Goal: Communication & Community: Connect with others

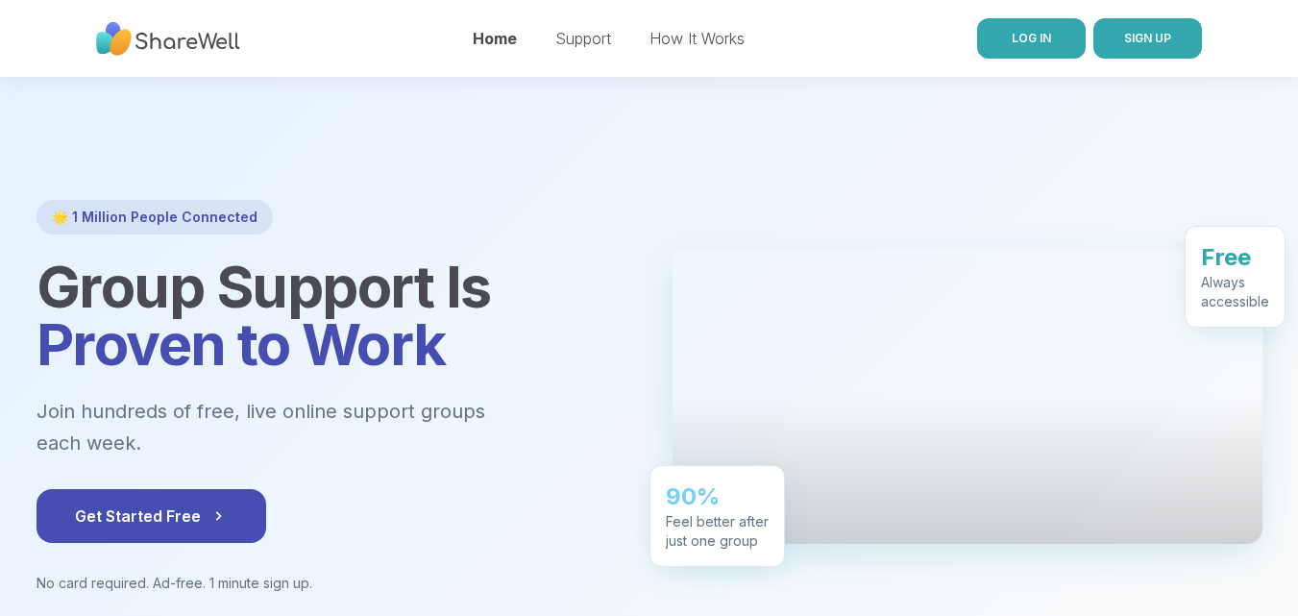
click at [1014, 36] on span "LOG IN" at bounding box center [1031, 38] width 39 height 14
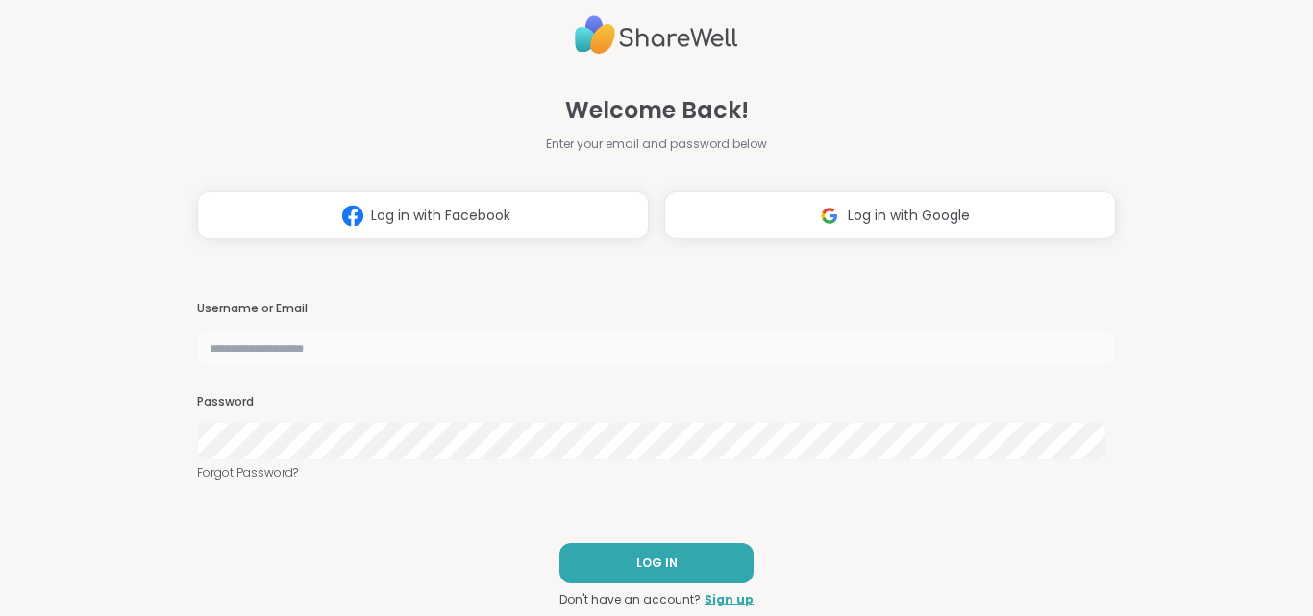
click at [534, 347] on input "text" at bounding box center [656, 348] width 919 height 38
click at [528, 333] on input "text" at bounding box center [656, 348] width 919 height 38
paste input "**********"
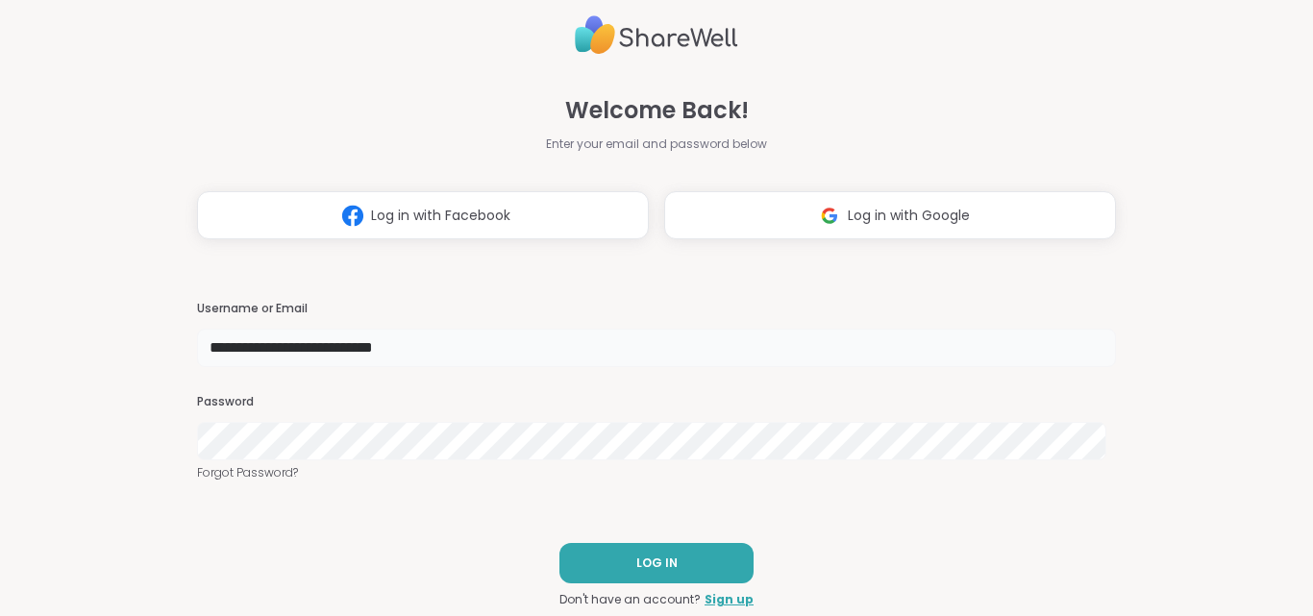
type input "**********"
click at [636, 564] on span "LOG IN" at bounding box center [656, 562] width 41 height 17
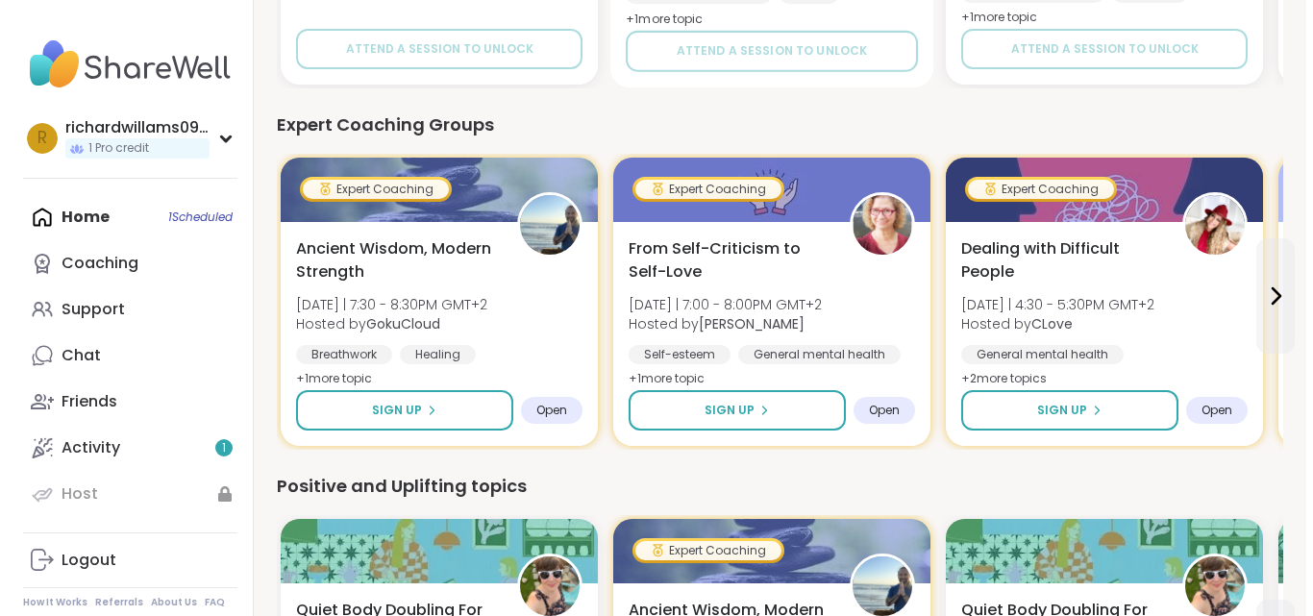
scroll to position [1057, 0]
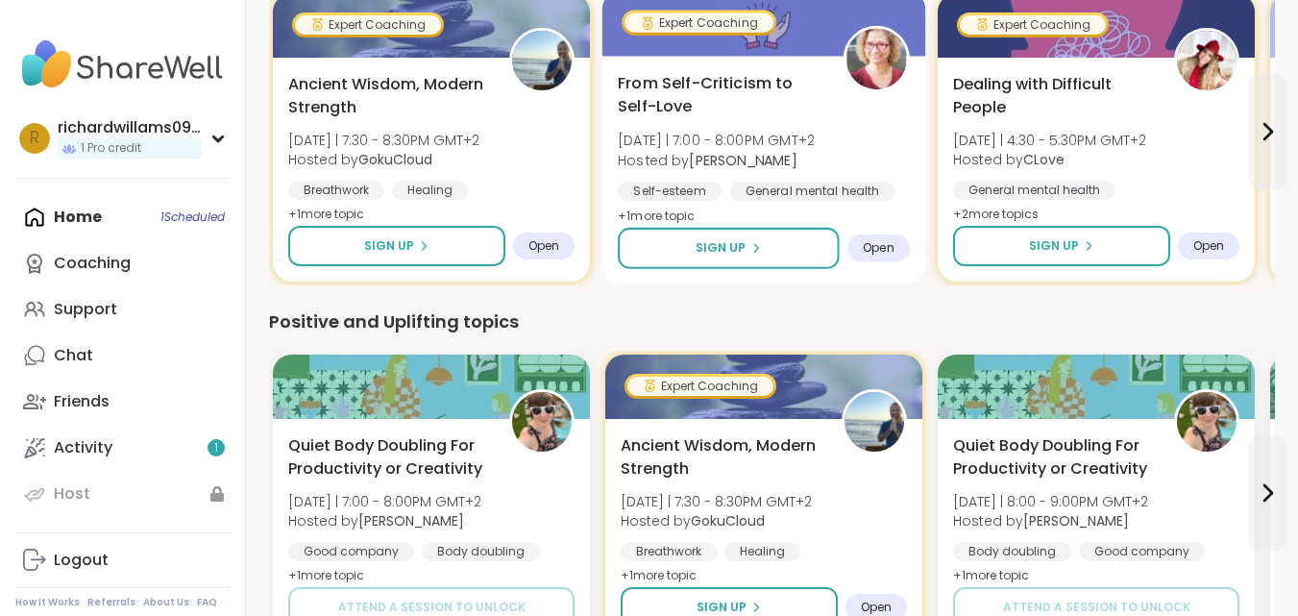
click at [886, 243] on span "Open" at bounding box center [879, 247] width 32 height 15
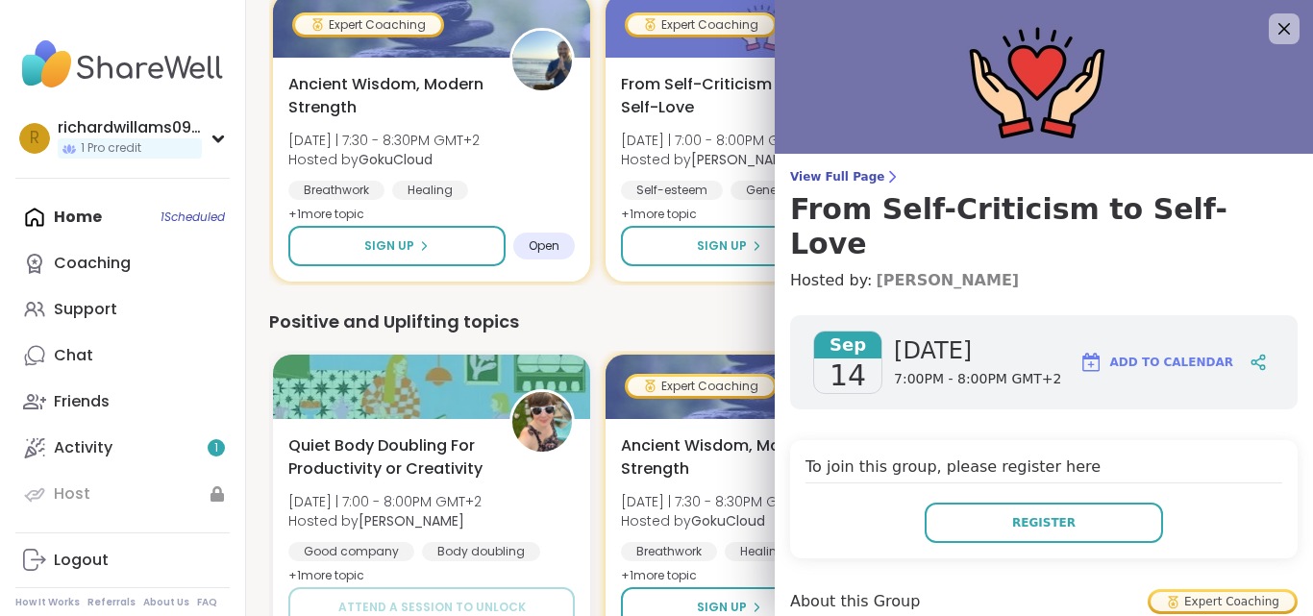
click at [875, 269] on link "[PERSON_NAME]" at bounding box center [946, 280] width 143 height 23
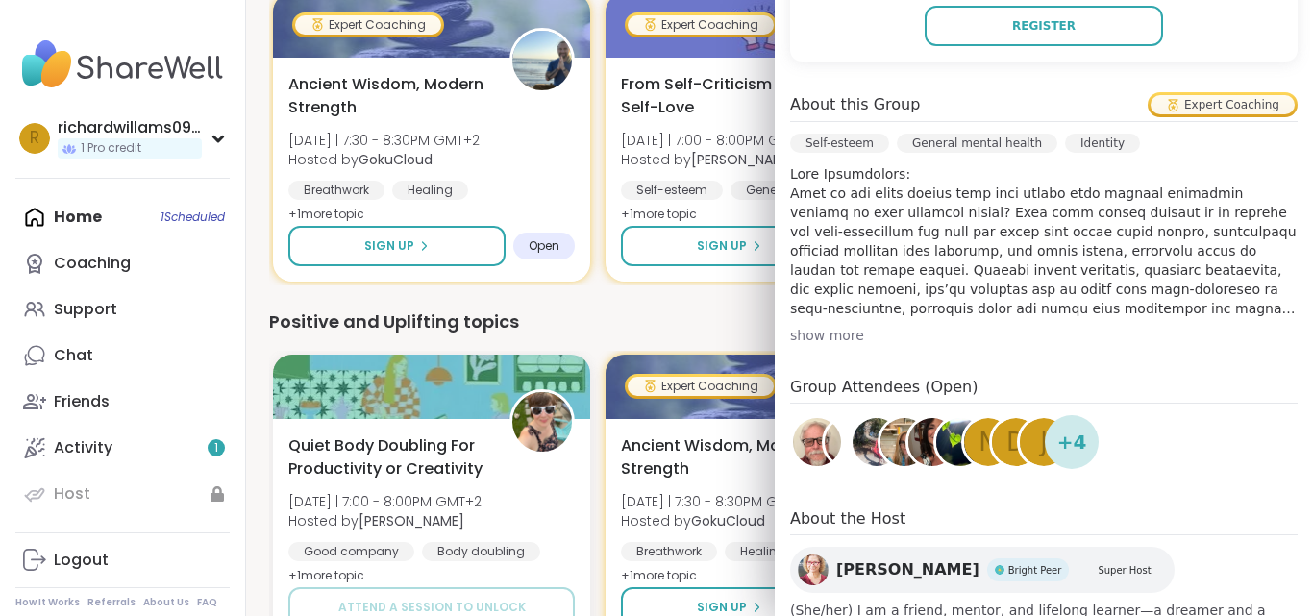
scroll to position [589, 0]
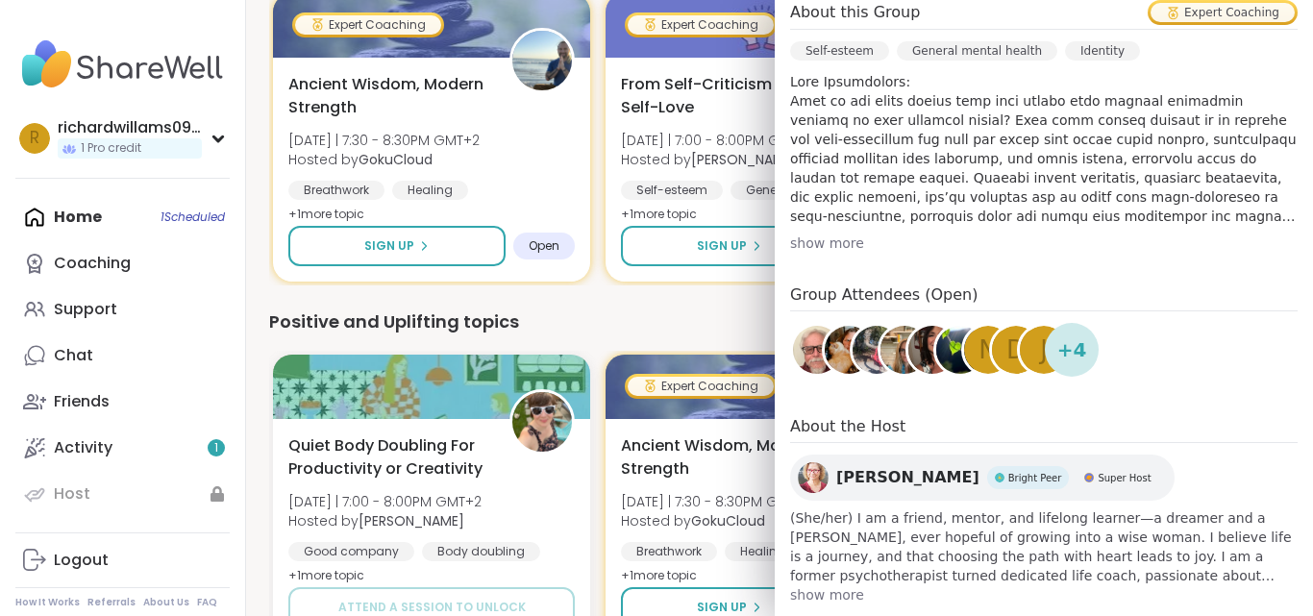
click at [1008, 471] on span "Bright Peer" at bounding box center [1035, 478] width 54 height 14
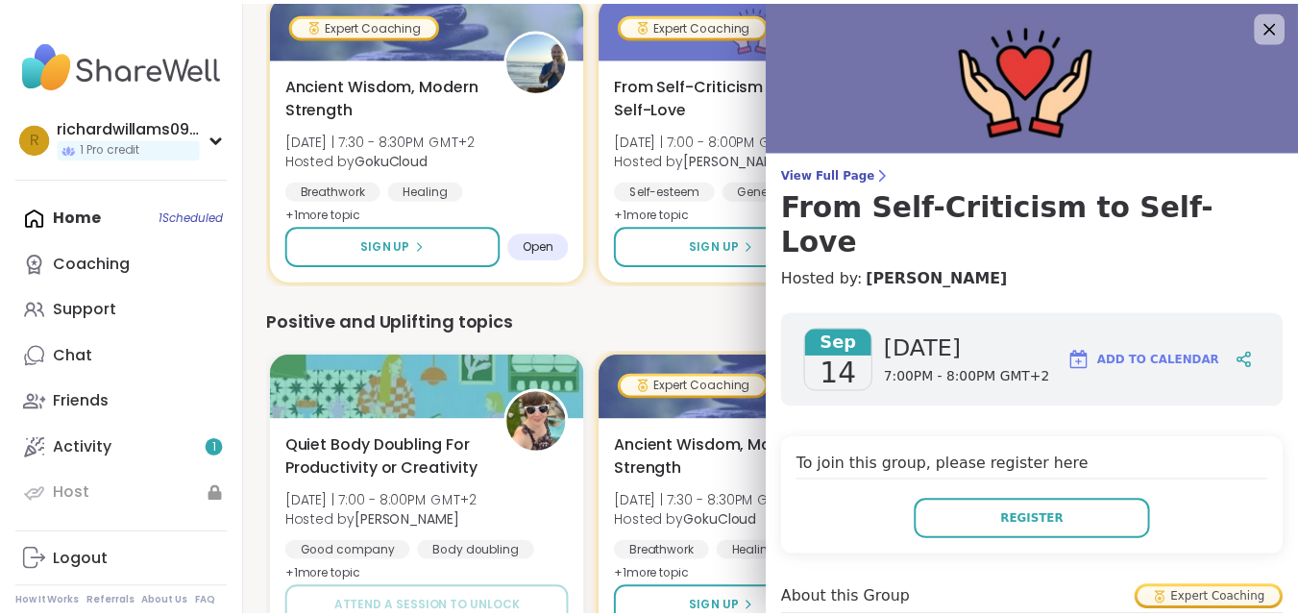
scroll to position [0, 0]
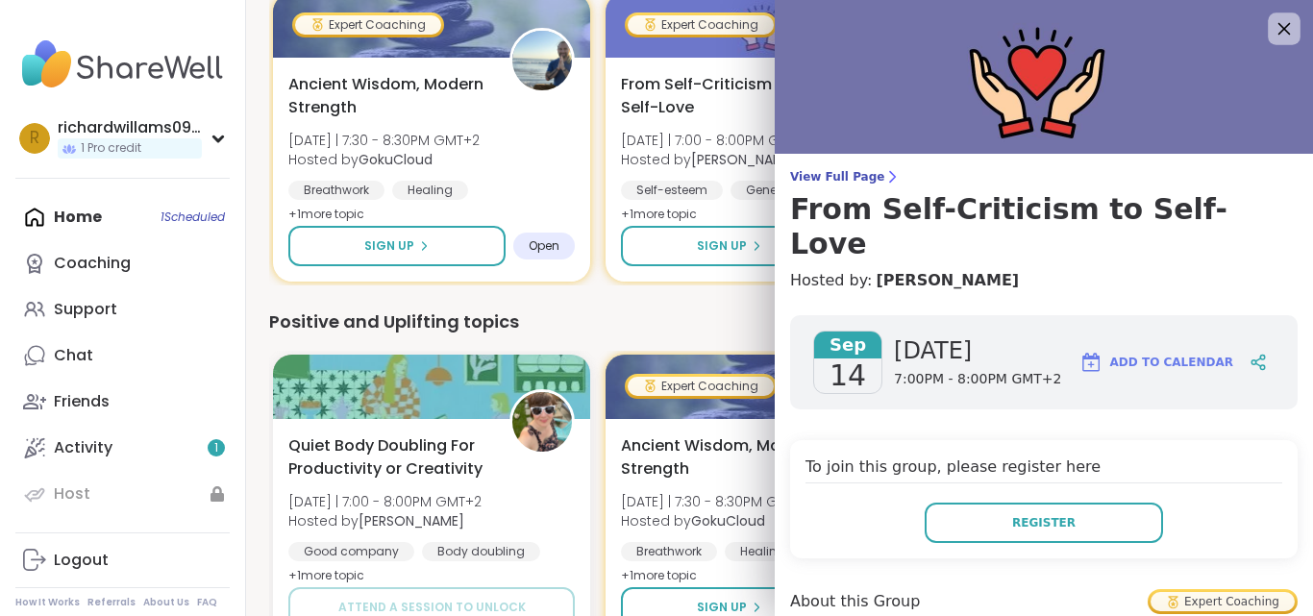
click at [1278, 24] on icon at bounding box center [1284, 29] width 12 height 12
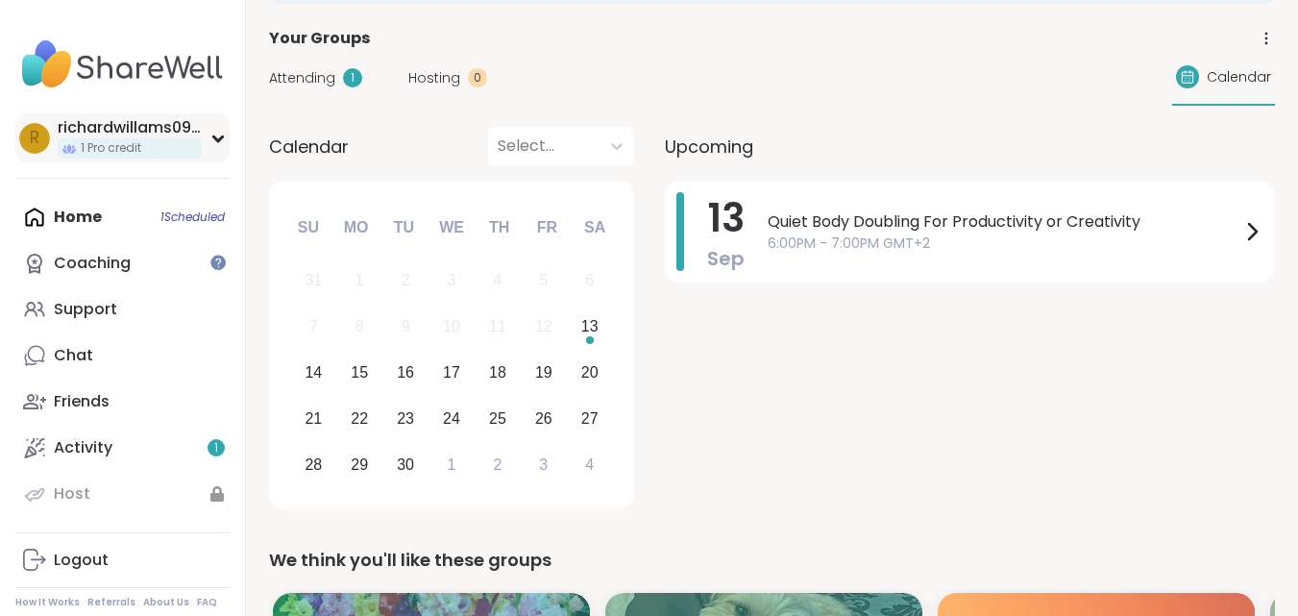
click at [27, 134] on div "r" at bounding box center [34, 138] width 31 height 31
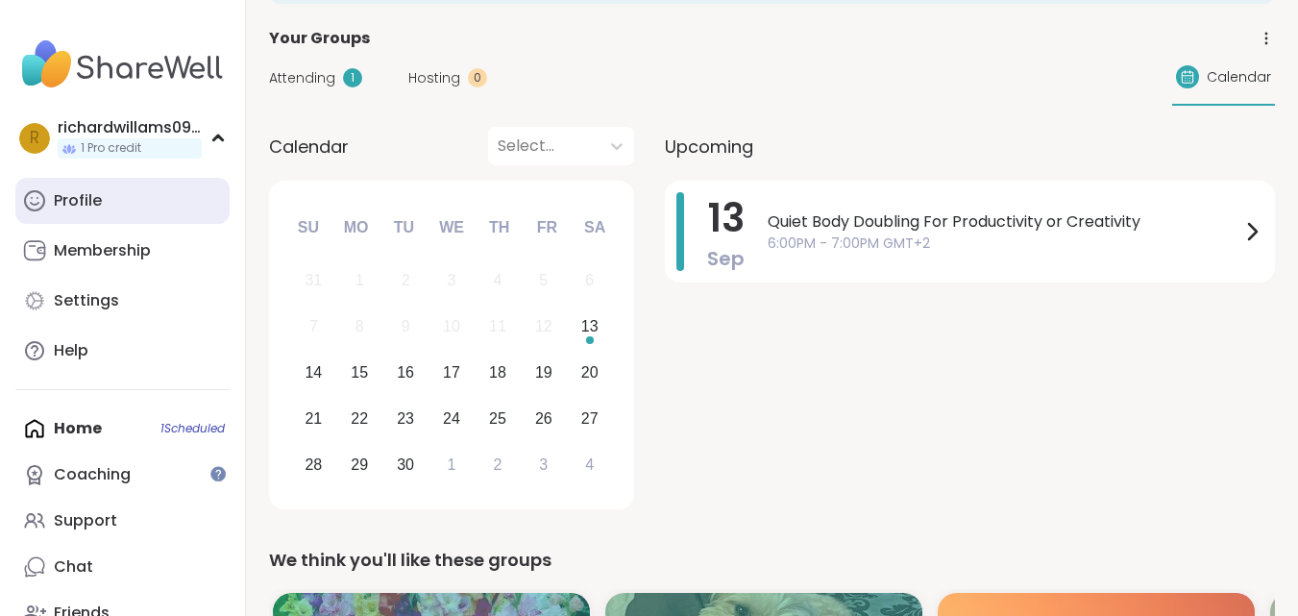
click at [68, 194] on div "Profile" at bounding box center [78, 200] width 48 height 21
click at [48, 190] on link "Profile" at bounding box center [122, 201] width 214 height 46
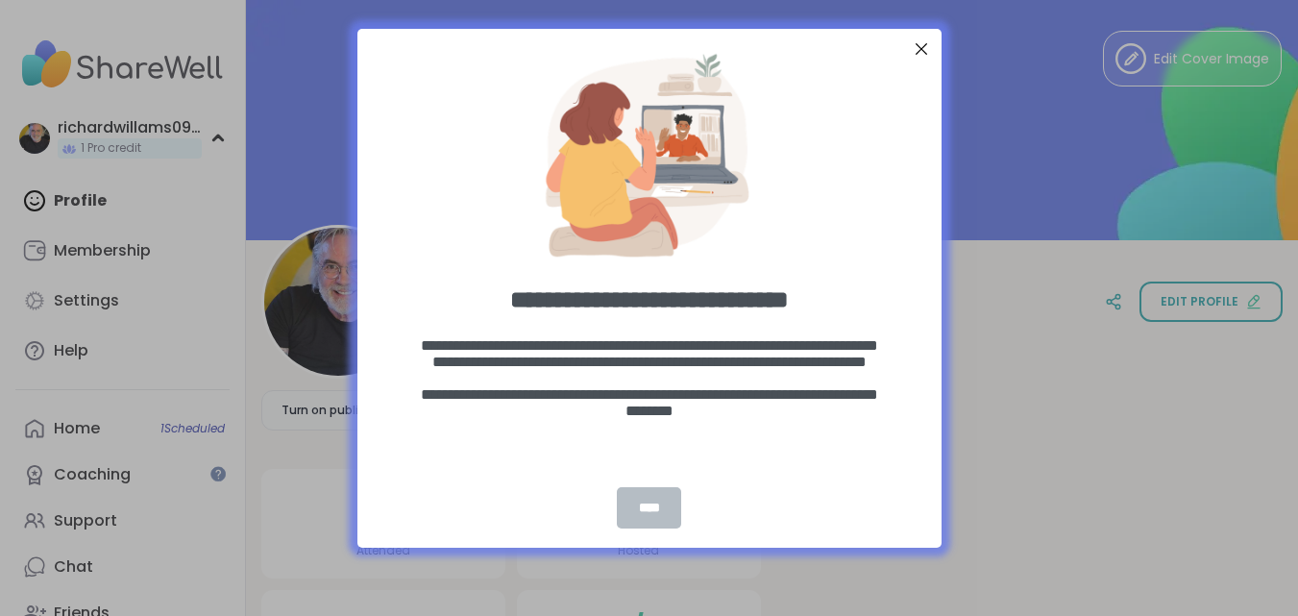
click at [649, 504] on div "****" at bounding box center [648, 507] width 63 height 41
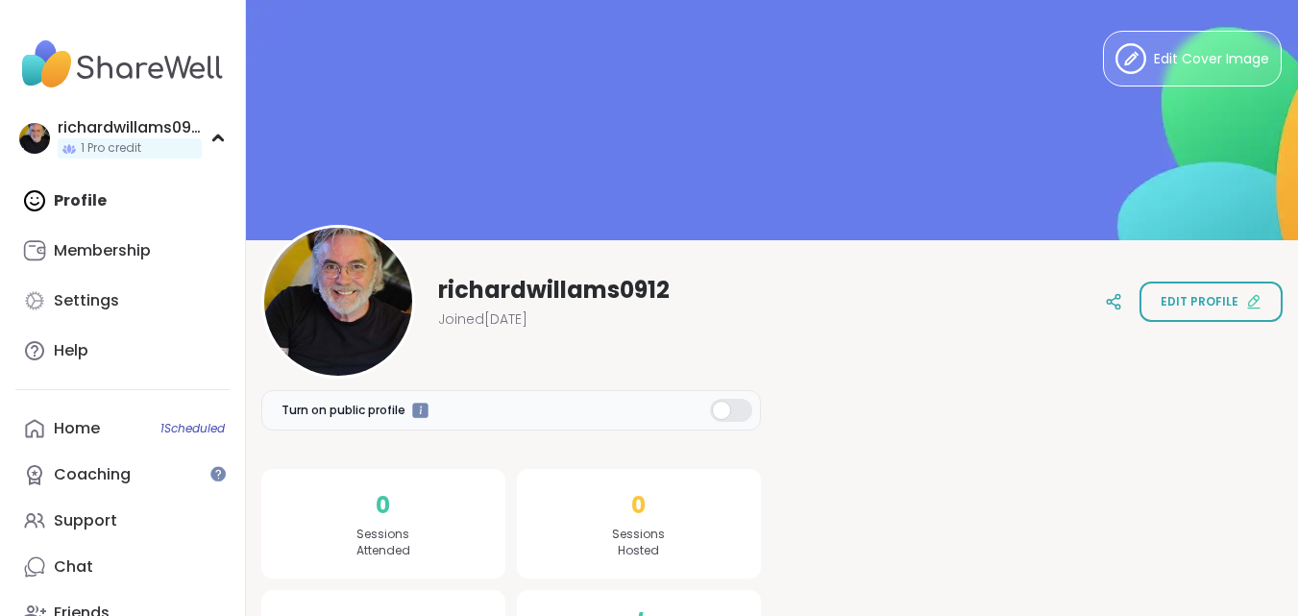
click at [113, 198] on div "Profile Membership Settings Help" at bounding box center [122, 276] width 214 height 196
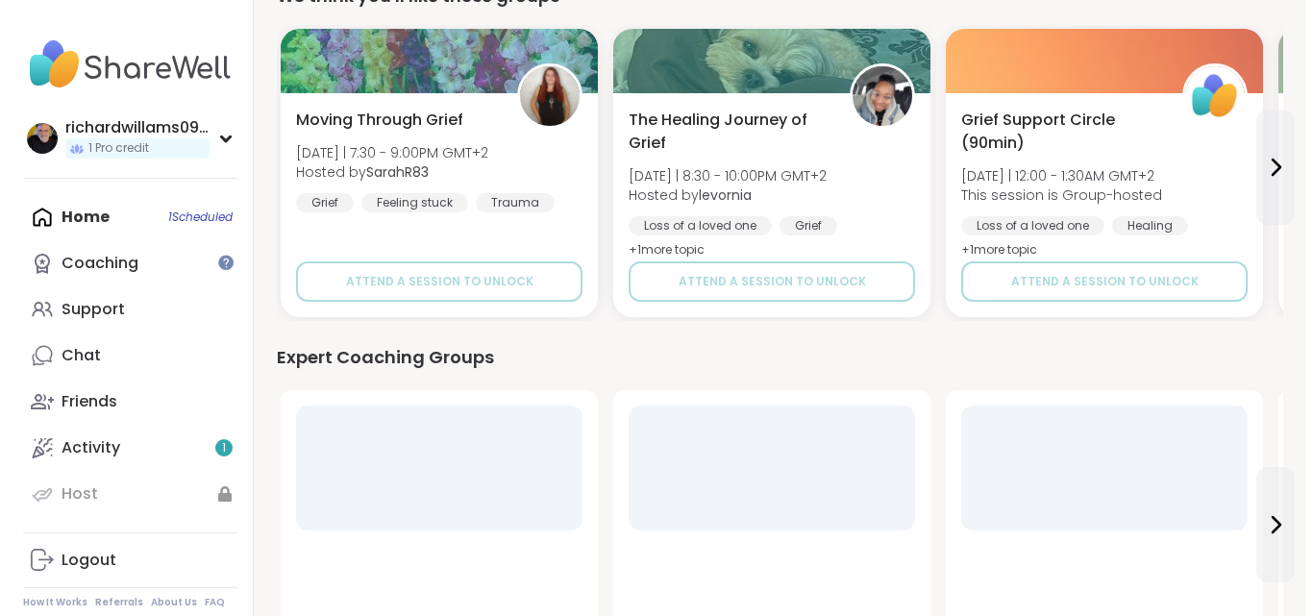
scroll to position [673, 0]
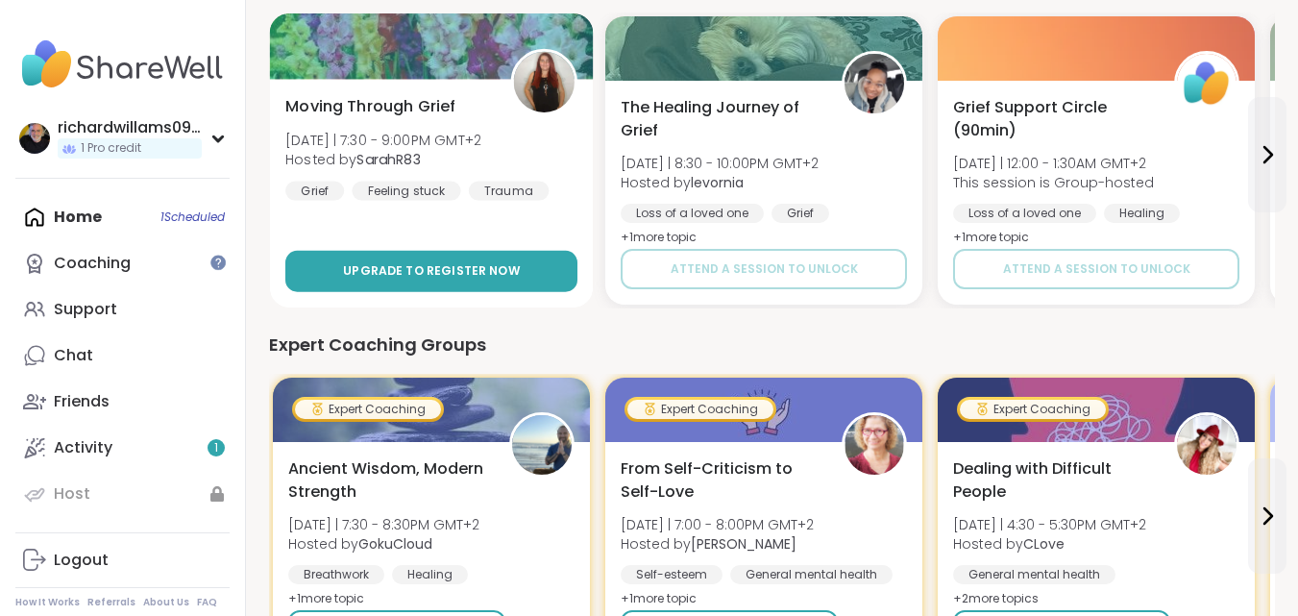
click at [416, 273] on span "Upgrade to register now" at bounding box center [431, 270] width 177 height 17
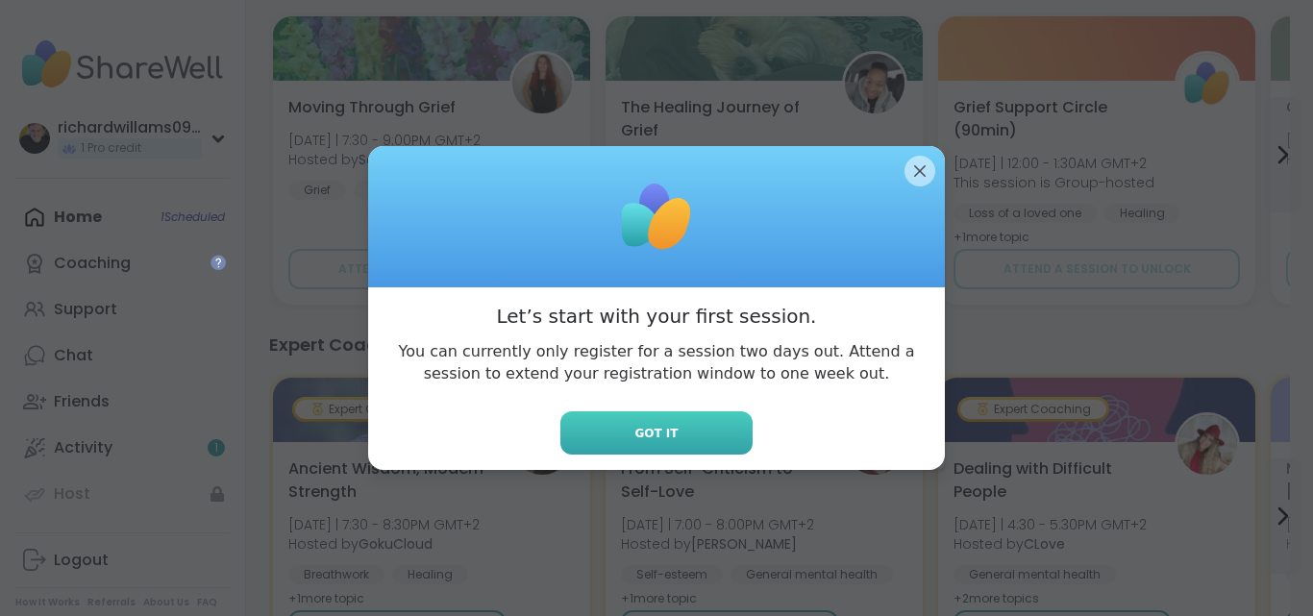
click at [638, 441] on span "Got it" at bounding box center [655, 433] width 43 height 17
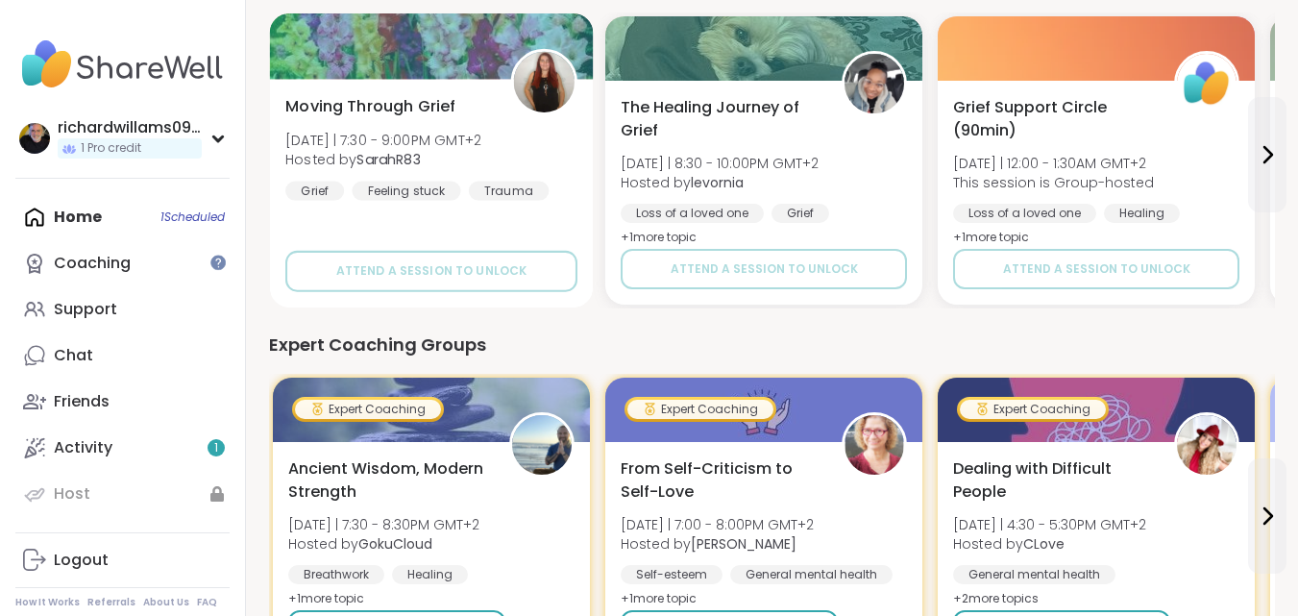
click at [547, 80] on img at bounding box center [544, 82] width 61 height 61
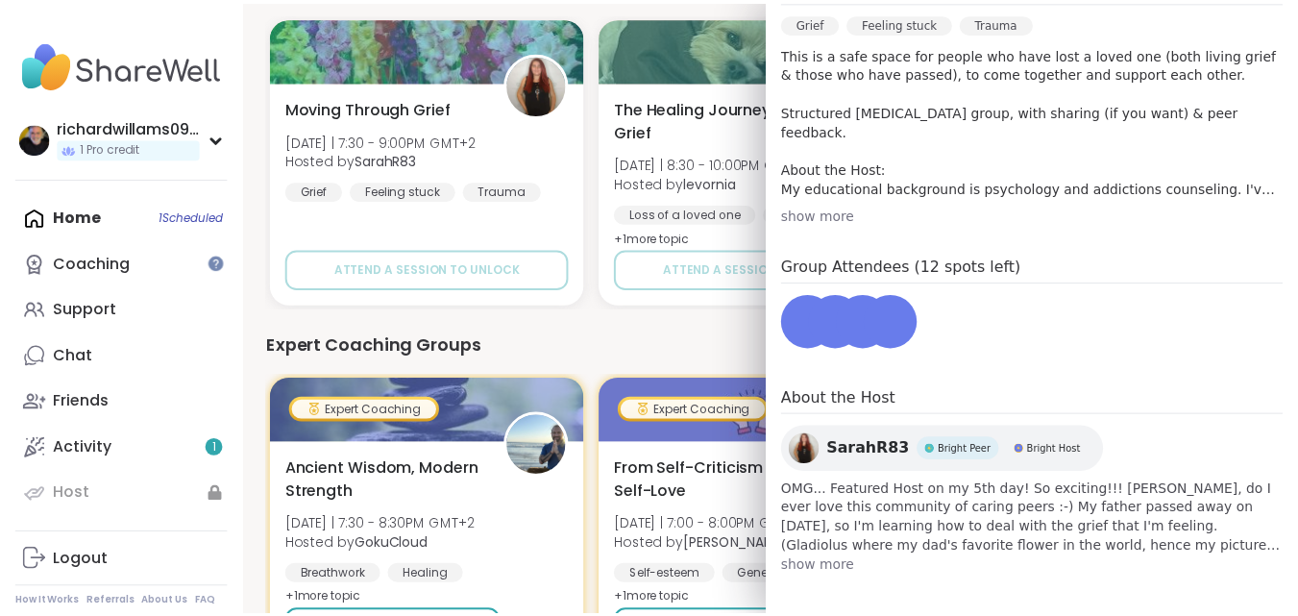
scroll to position [587, 0]
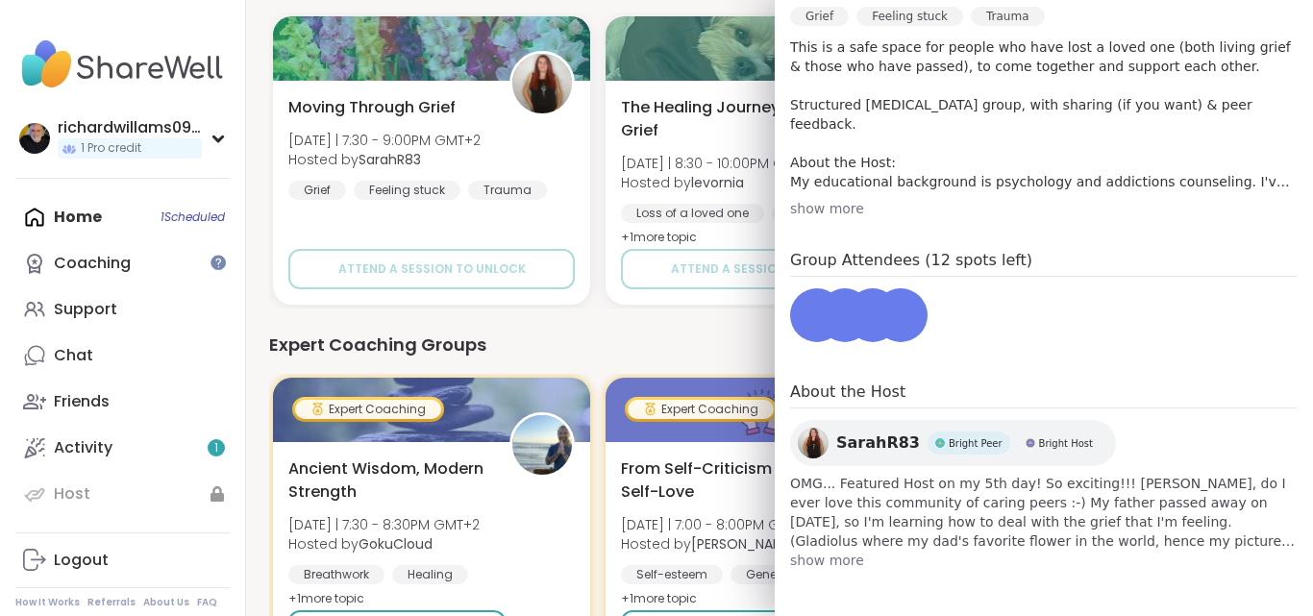
click at [948, 440] on span "Bright Peer" at bounding box center [975, 443] width 54 height 14
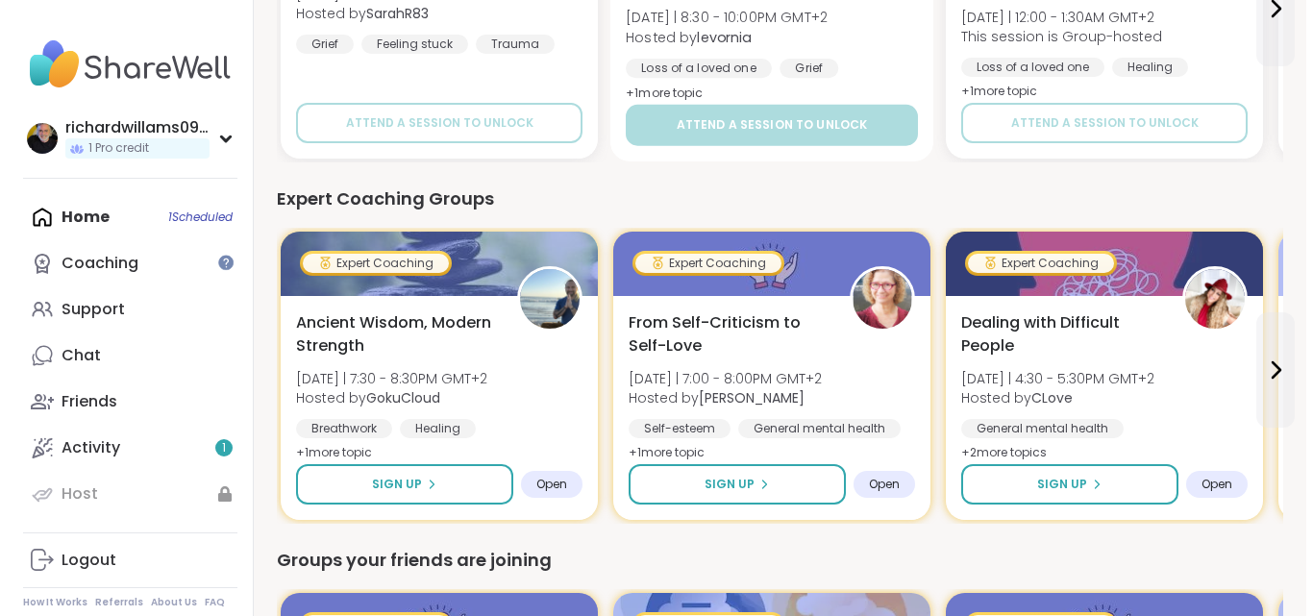
scroll to position [865, 0]
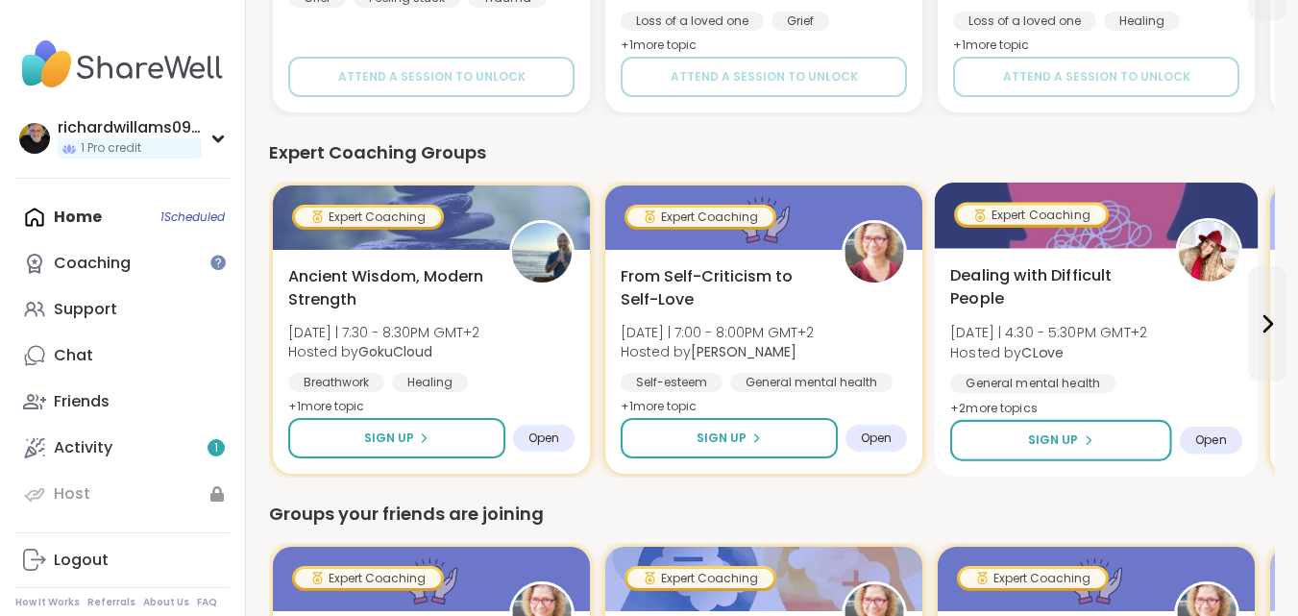
click at [1204, 438] on span "Open" at bounding box center [1211, 439] width 32 height 15
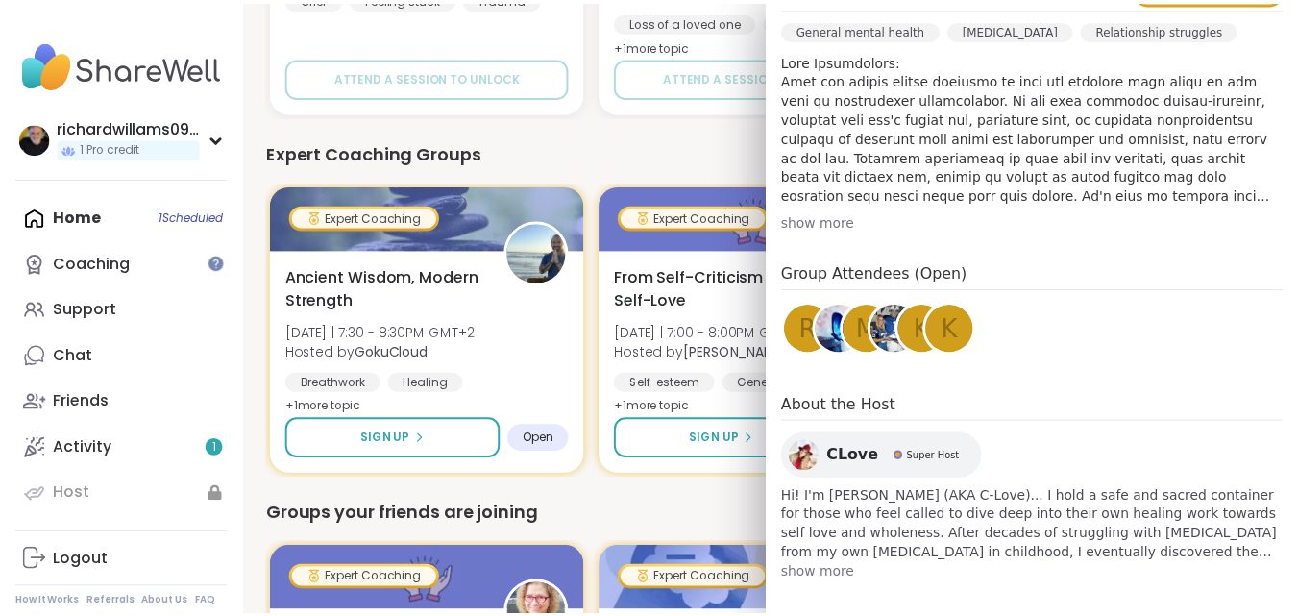
scroll to position [589, 0]
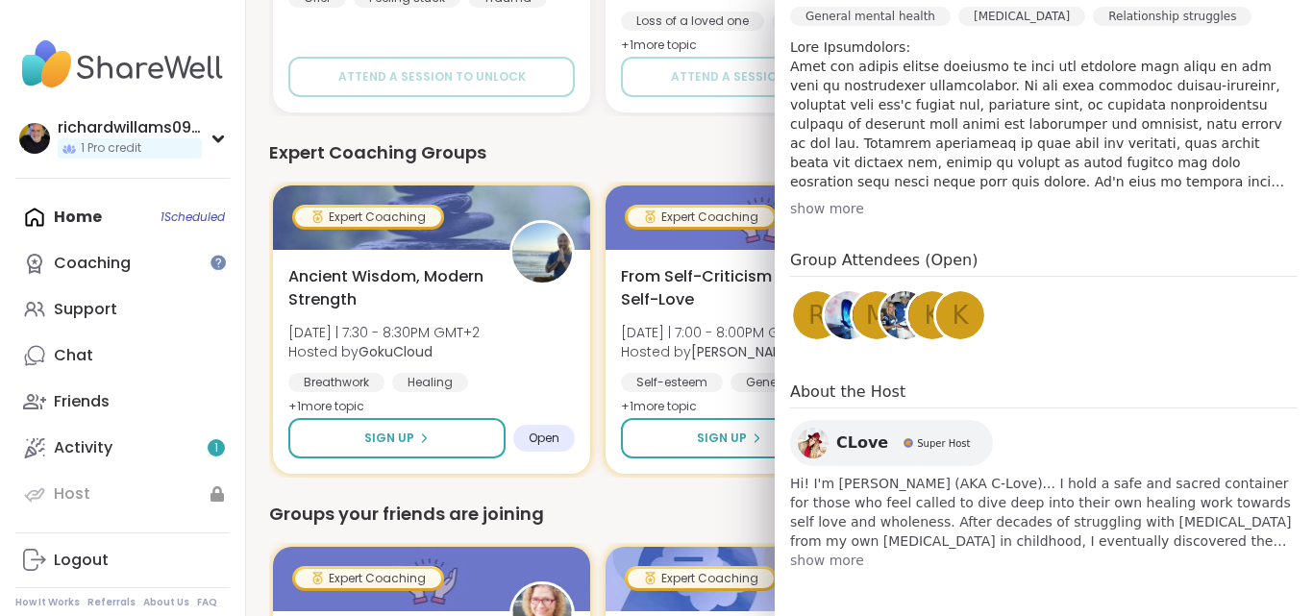
click at [917, 439] on span "Super Host" at bounding box center [943, 443] width 53 height 14
click at [695, 150] on div "Expert Coaching Groups" at bounding box center [779, 152] width 1020 height 27
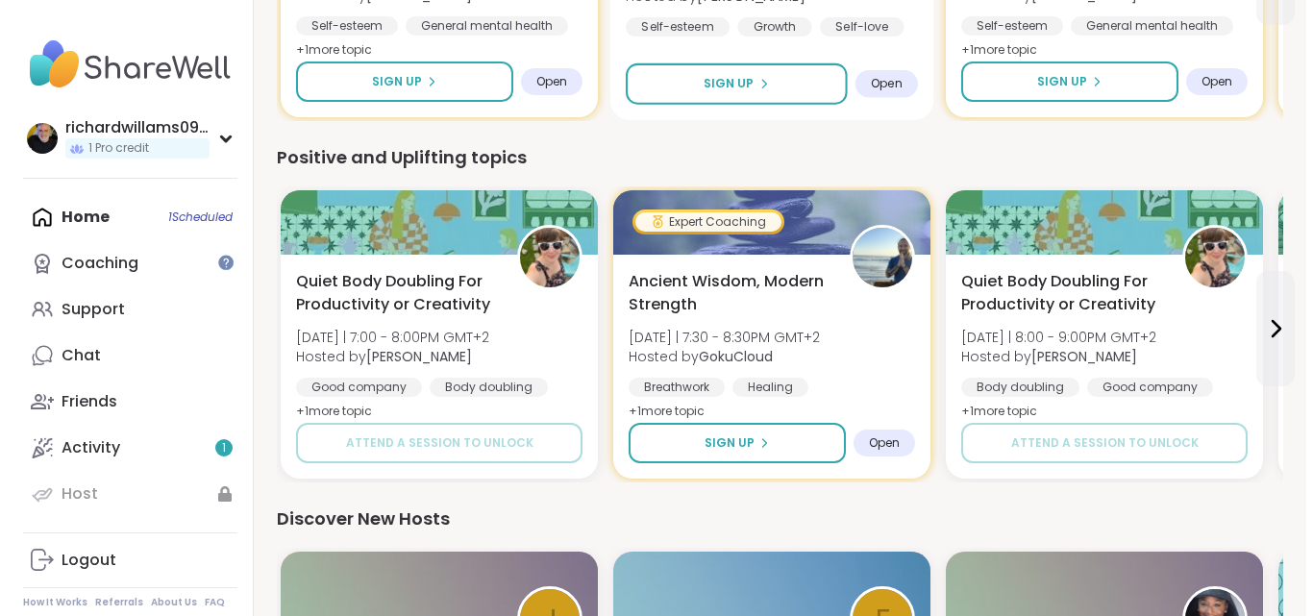
scroll to position [1633, 0]
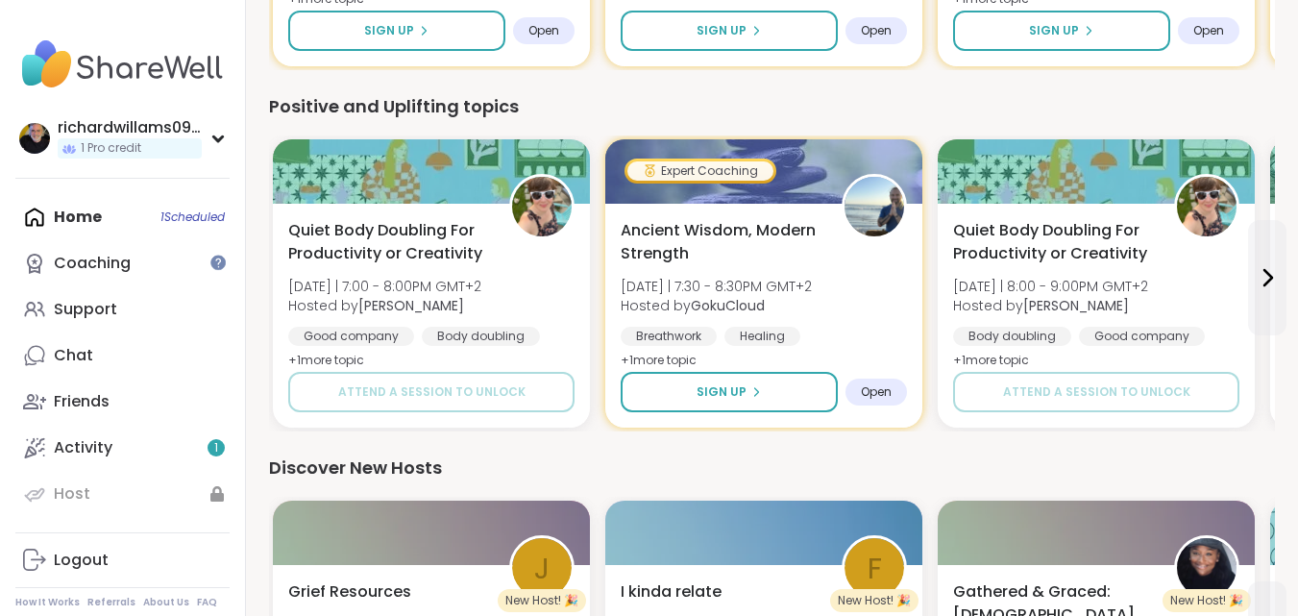
drag, startPoint x: 405, startPoint y: 220, endPoint x: 855, endPoint y: 479, distance: 519.2
click at [855, 479] on div "Discover New Hosts" at bounding box center [772, 467] width 1006 height 27
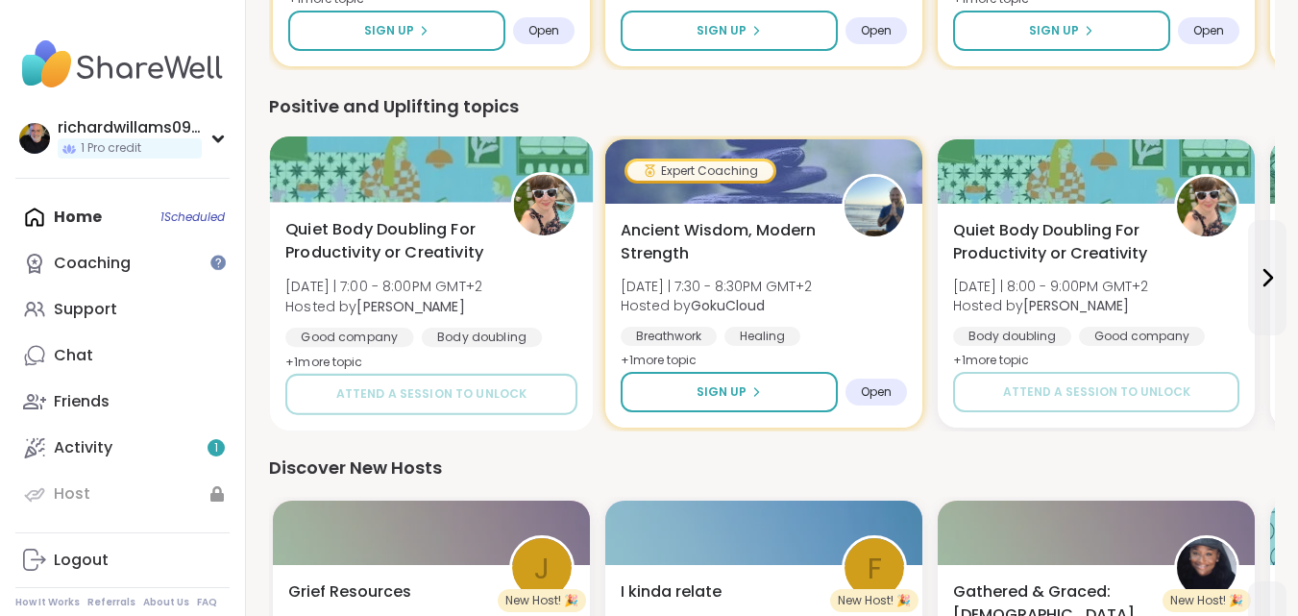
click at [434, 239] on span "Quiet Body Doubling For Productivity or Creativity" at bounding box center [387, 241] width 204 height 47
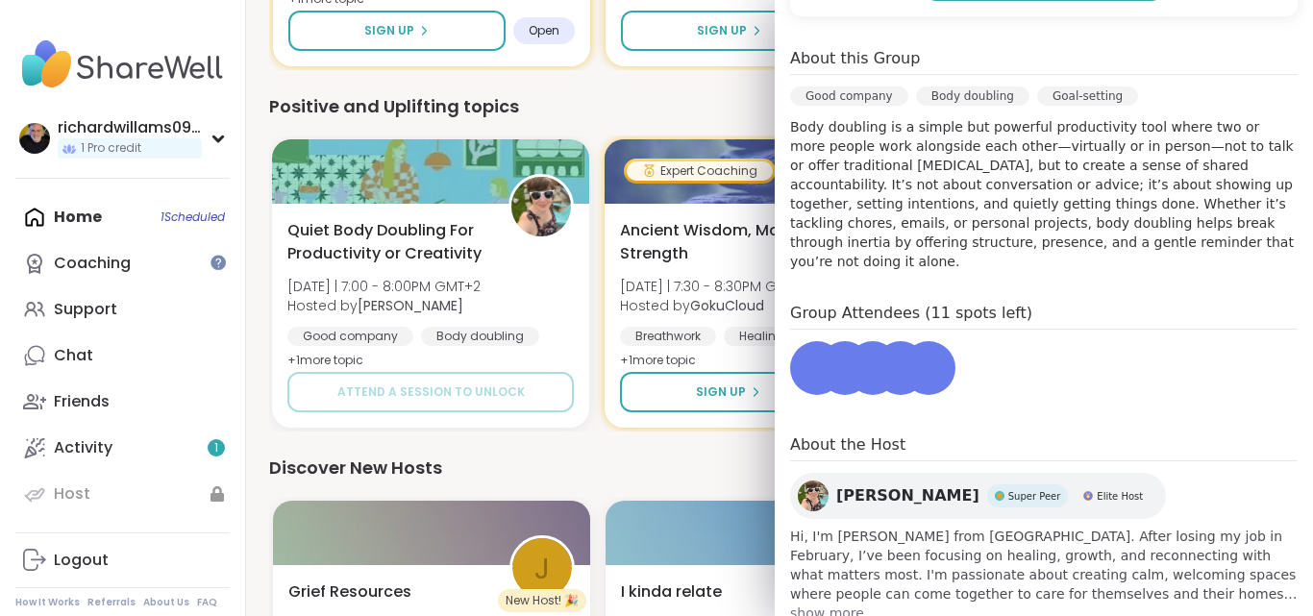
scroll to position [576, 0]
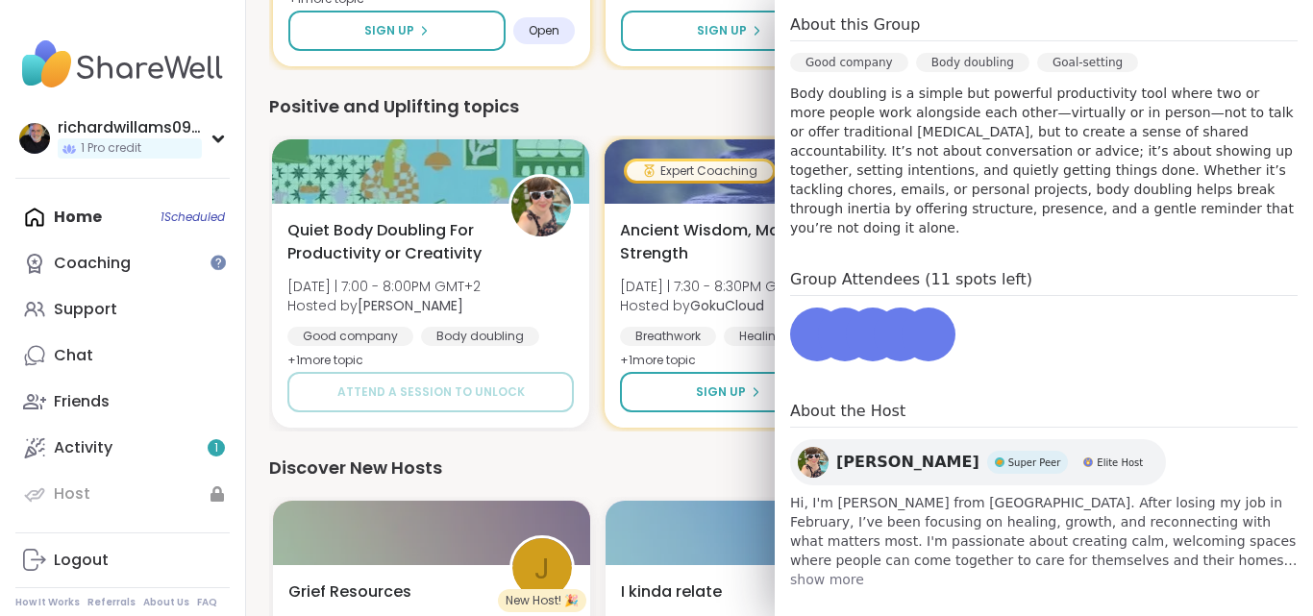
click at [1061, 455] on span "Super Peer" at bounding box center [1034, 462] width 53 height 14
click at [637, 477] on div "Discover New Hosts" at bounding box center [779, 467] width 1020 height 27
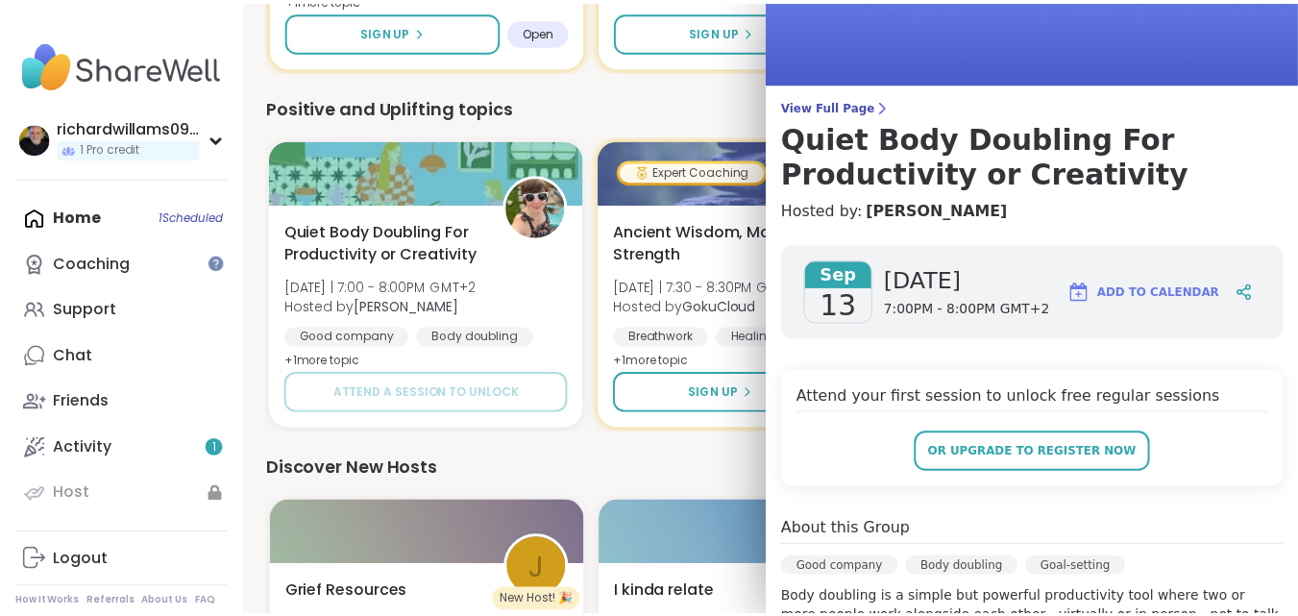
scroll to position [0, 0]
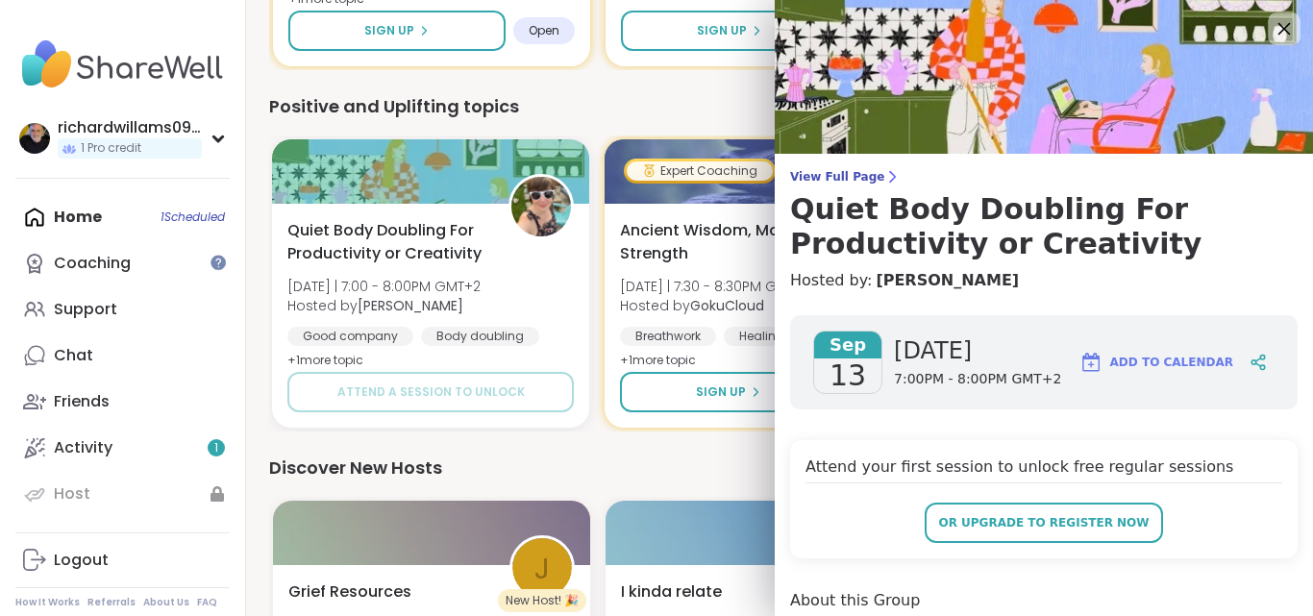
click at [1267, 16] on div at bounding box center [1283, 28] width 33 height 33
click at [1278, 25] on icon at bounding box center [1284, 29] width 12 height 12
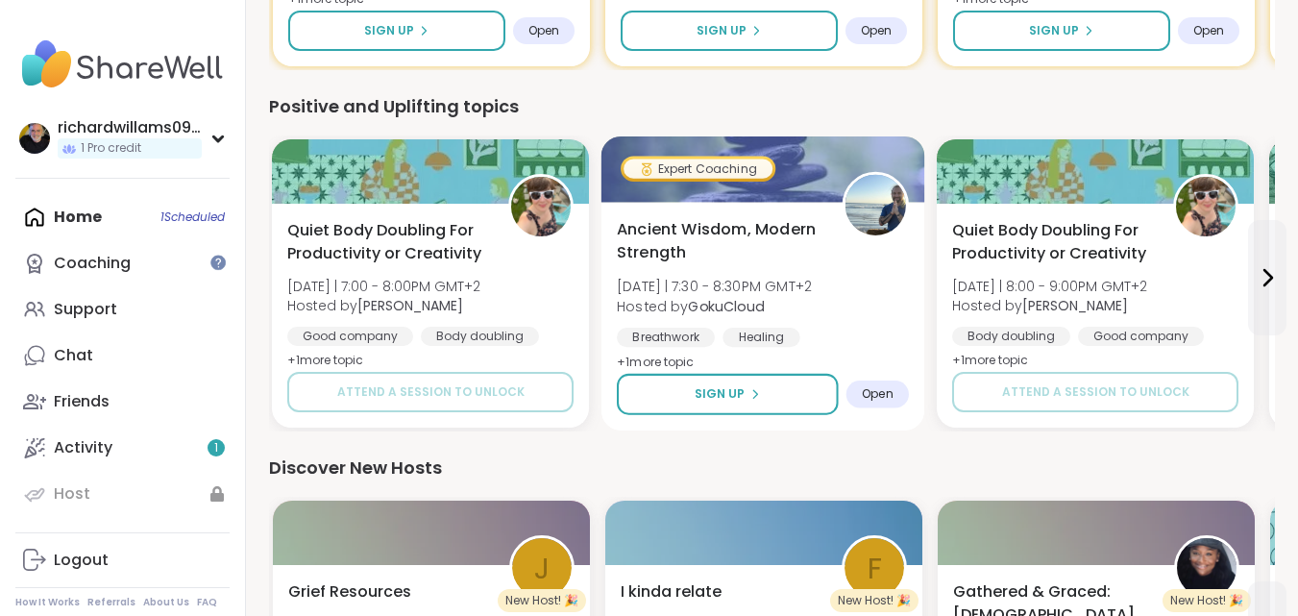
click at [884, 396] on span "Open" at bounding box center [878, 393] width 32 height 15
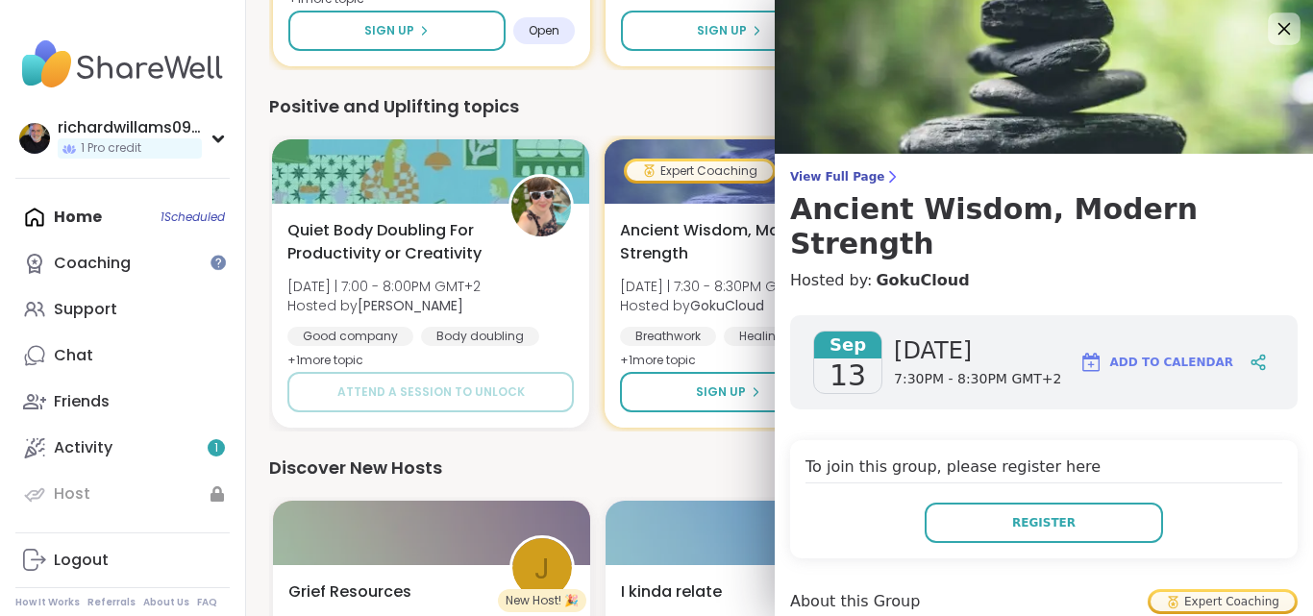
click at [1271, 26] on icon at bounding box center [1283, 28] width 24 height 24
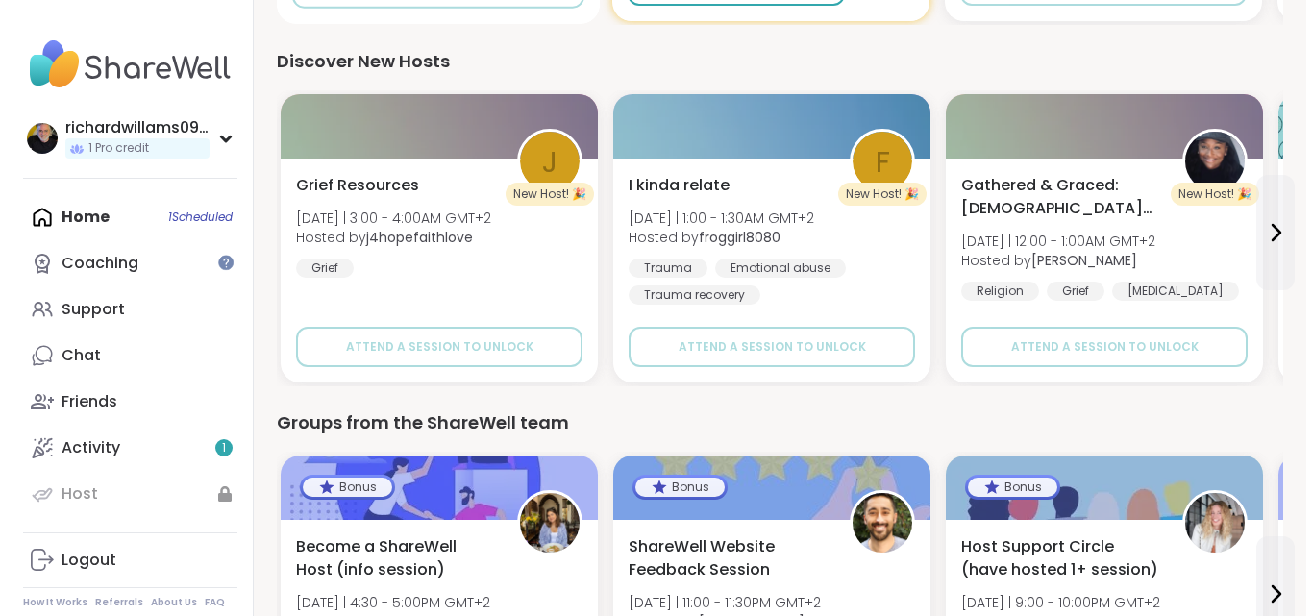
scroll to position [2254, 0]
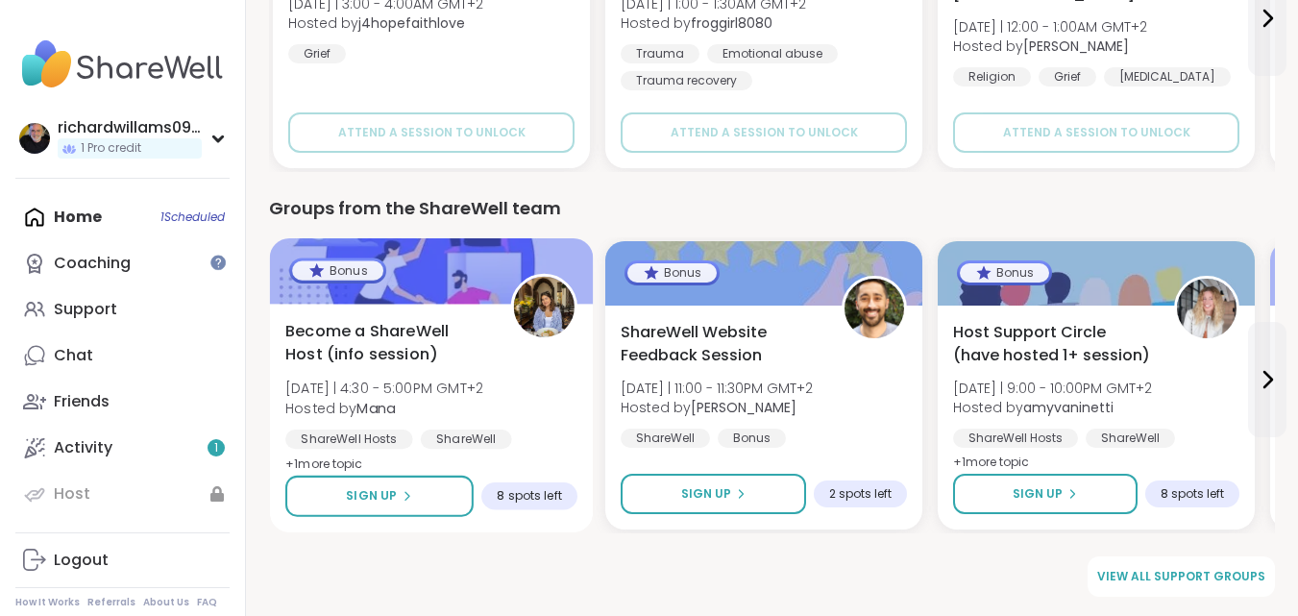
click at [388, 370] on div "Become a ShareWell Host (info session) Tue 9/16 | 4:30 - 5:00PM GMT+2 Hosted by…" at bounding box center [431, 398] width 292 height 157
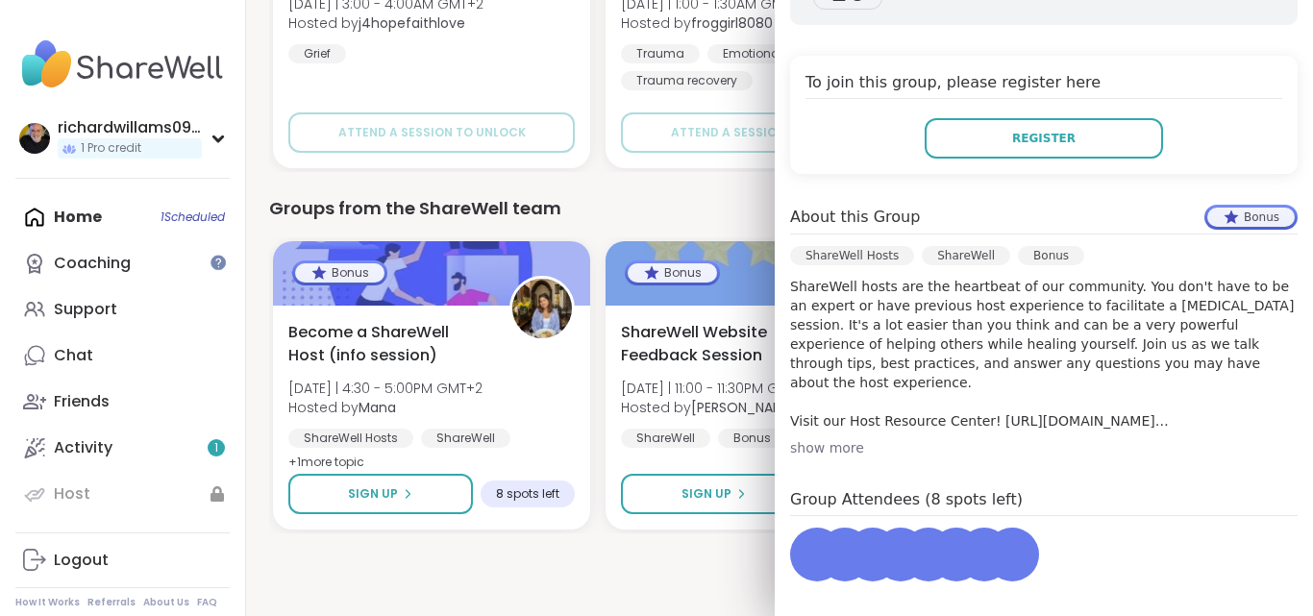
scroll to position [604, 0]
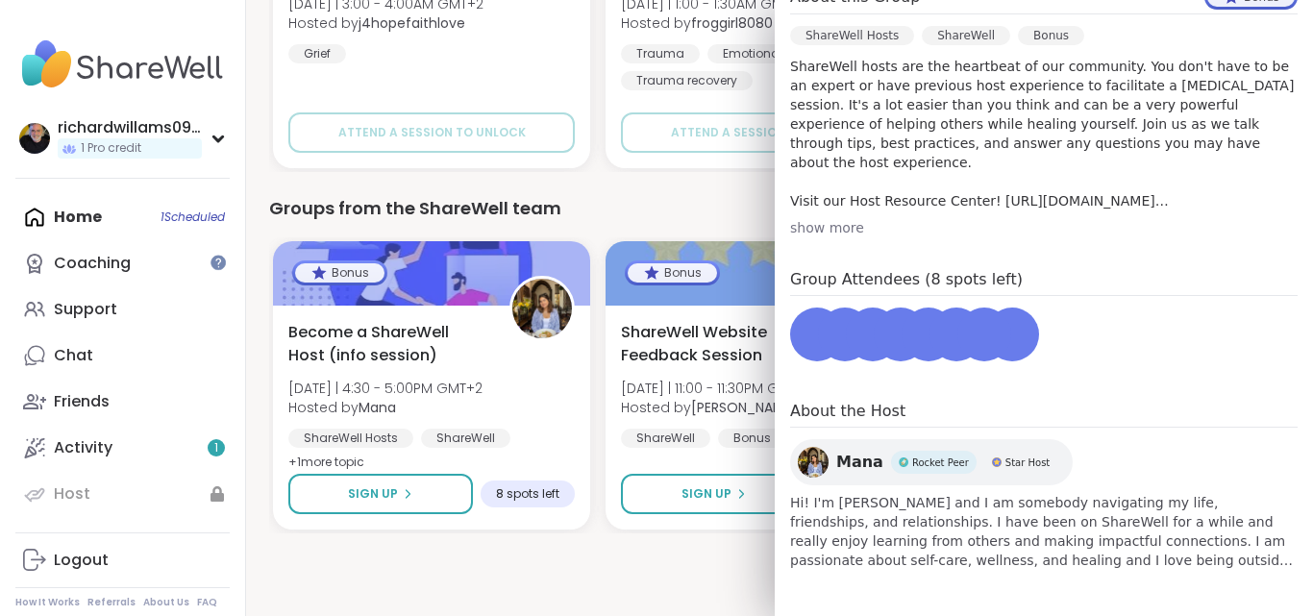
click at [921, 463] on span "Rocket Peer" at bounding box center [940, 462] width 57 height 14
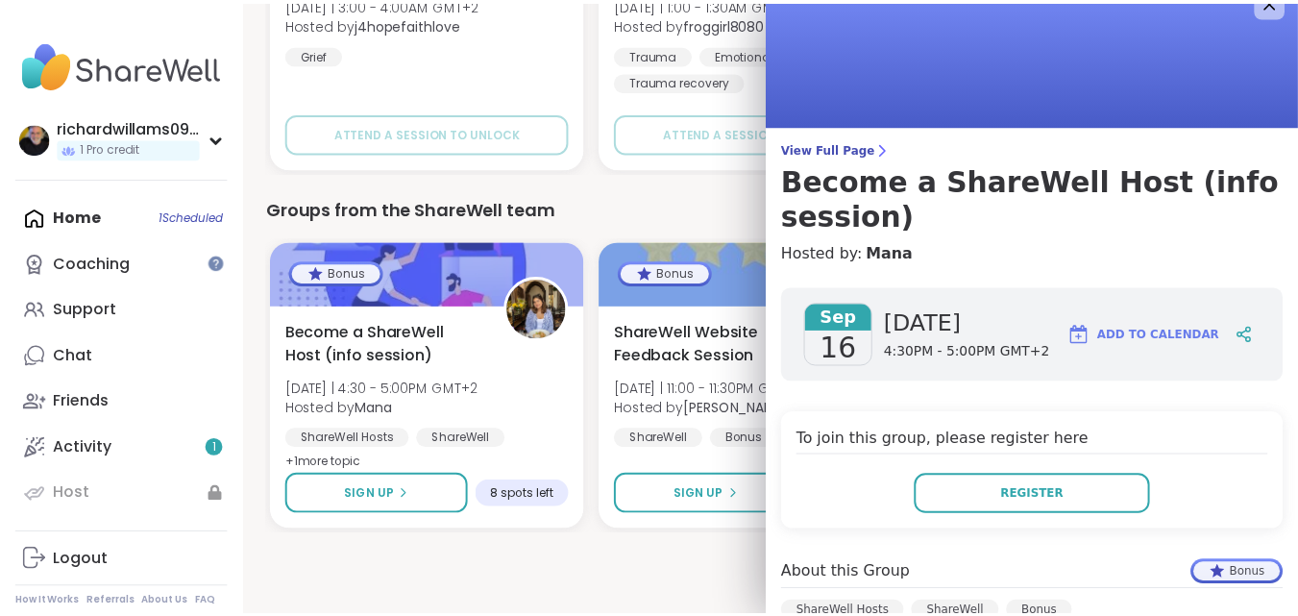
scroll to position [0, 0]
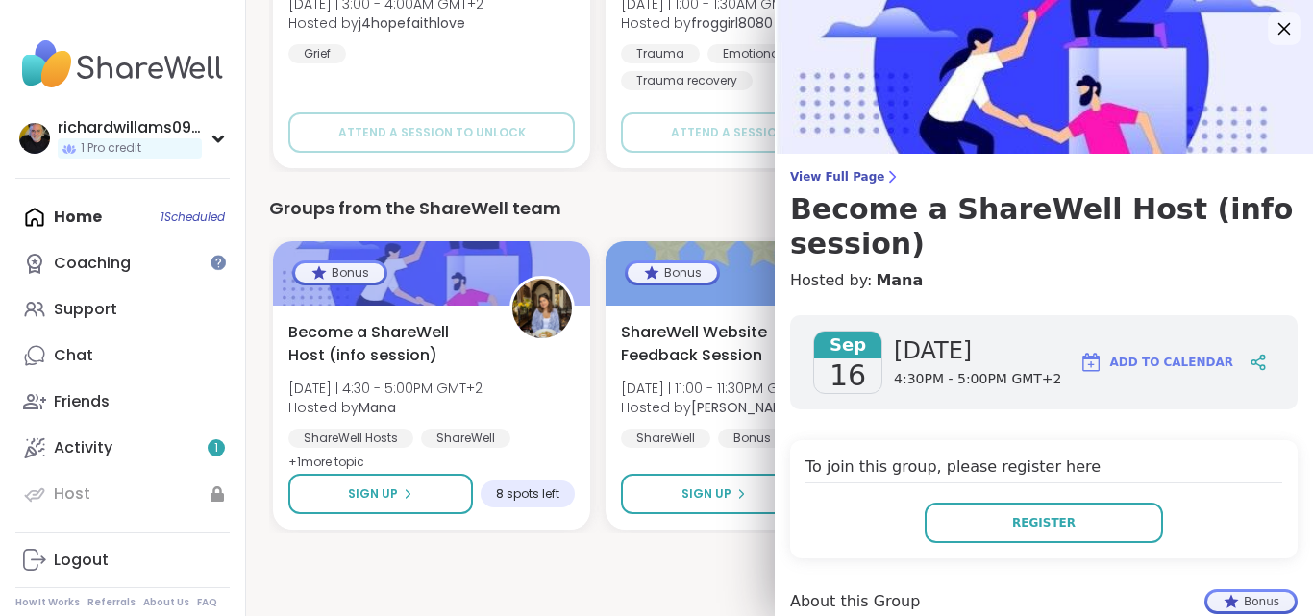
click at [1271, 31] on icon at bounding box center [1283, 28] width 24 height 24
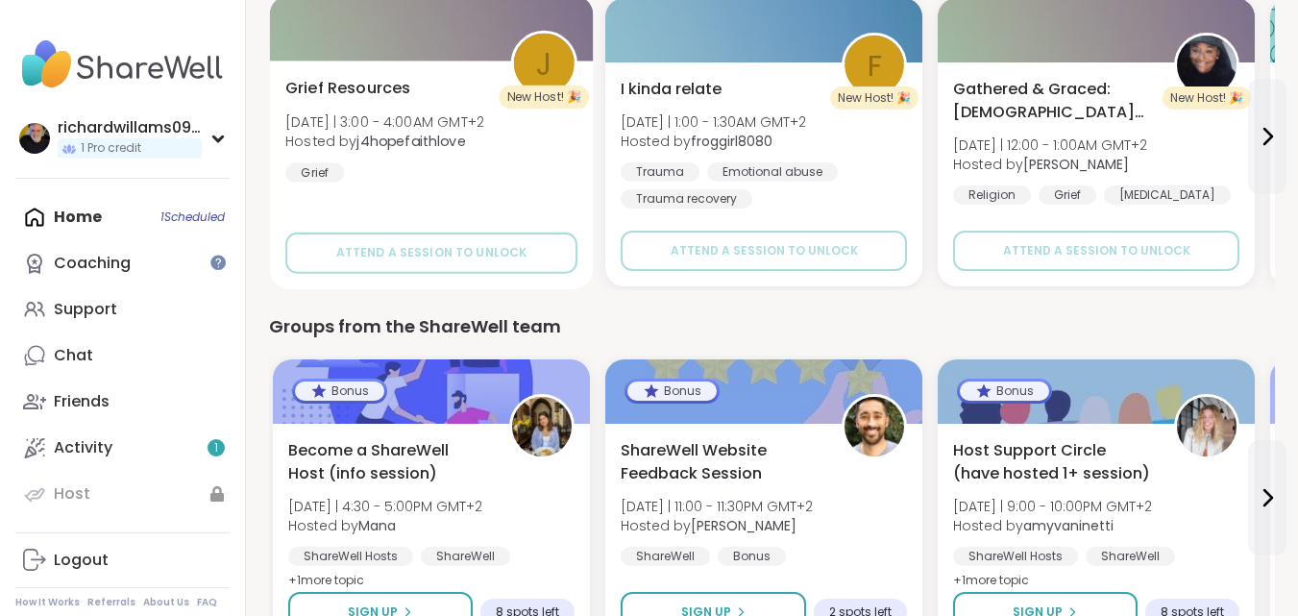
scroll to position [2254, 0]
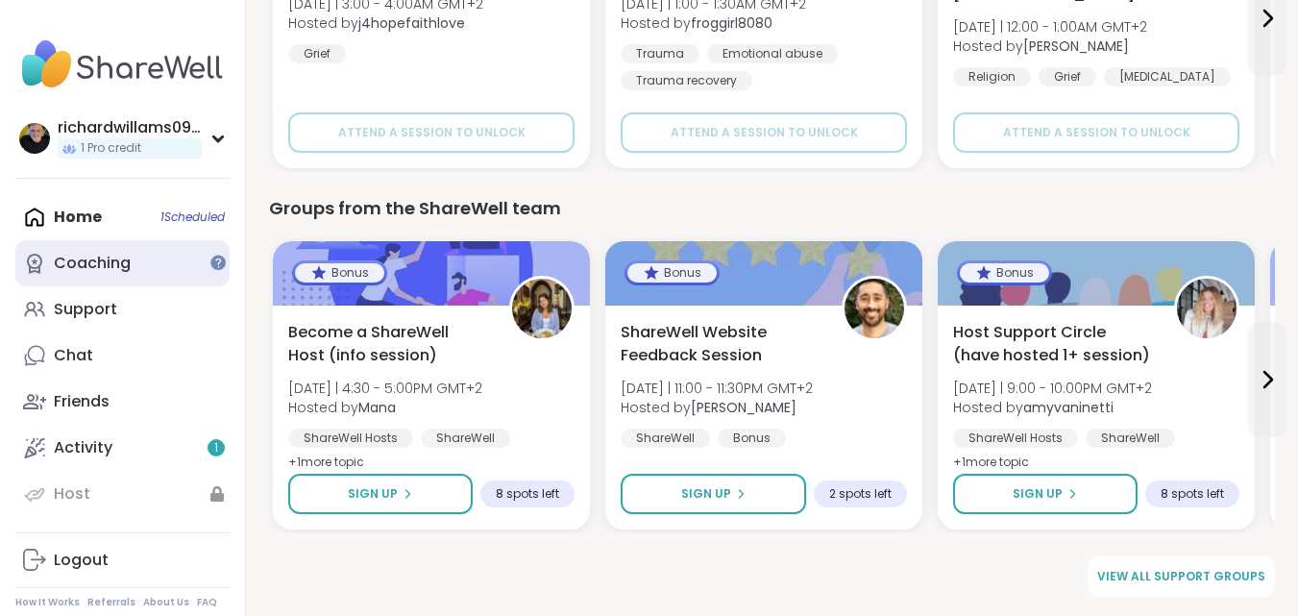
click at [111, 255] on div "Coaching" at bounding box center [92, 263] width 77 height 21
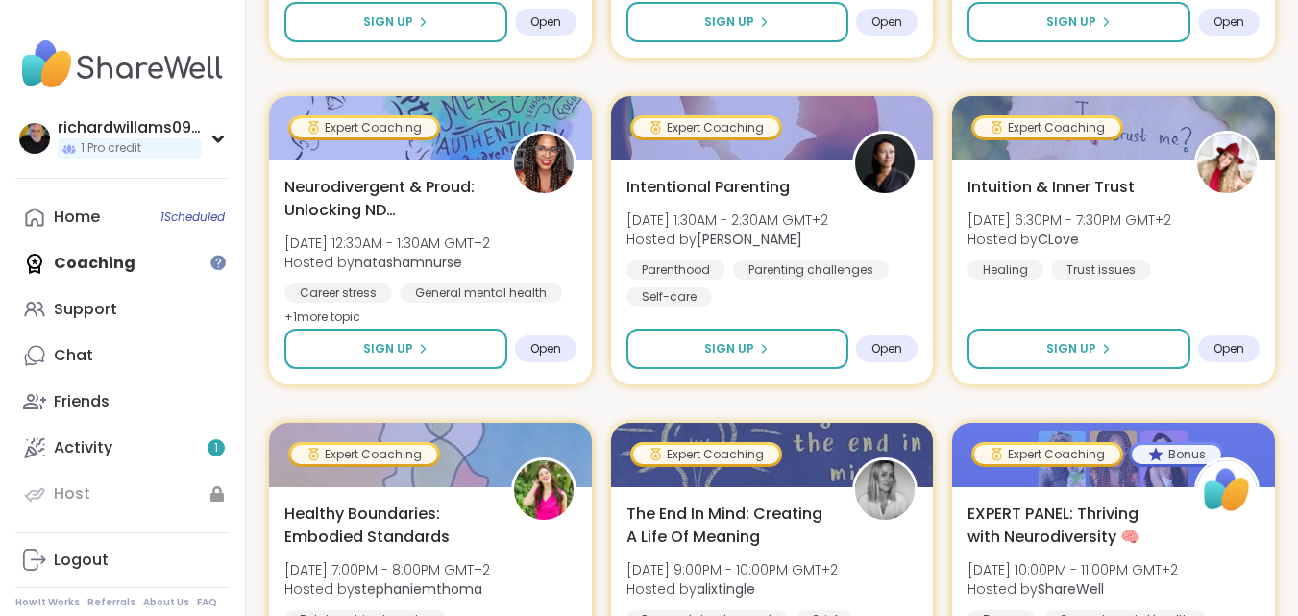
scroll to position [961, 0]
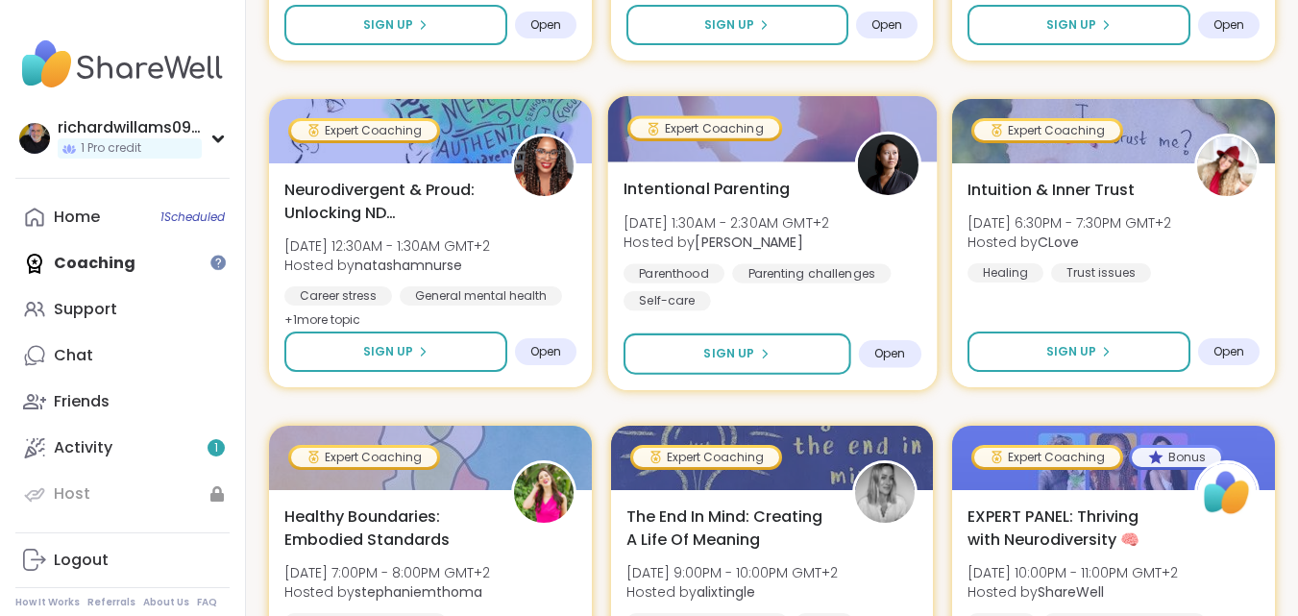
drag, startPoint x: 714, startPoint y: 185, endPoint x: 697, endPoint y: 233, distance: 50.2
click at [697, 233] on div "Wed, Sep 17 | 1:30AM - 2:30AM GMT+2 Hosted by Natasha" at bounding box center [727, 231] width 206 height 39
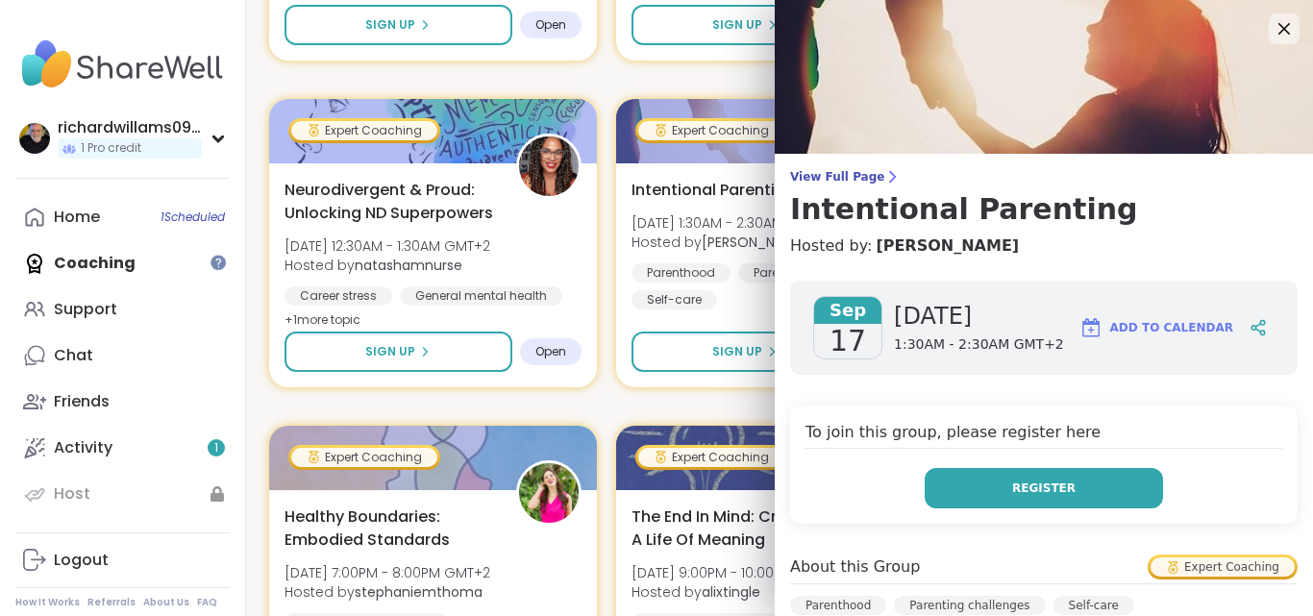
click at [1040, 486] on span "Register" at bounding box center [1043, 487] width 63 height 17
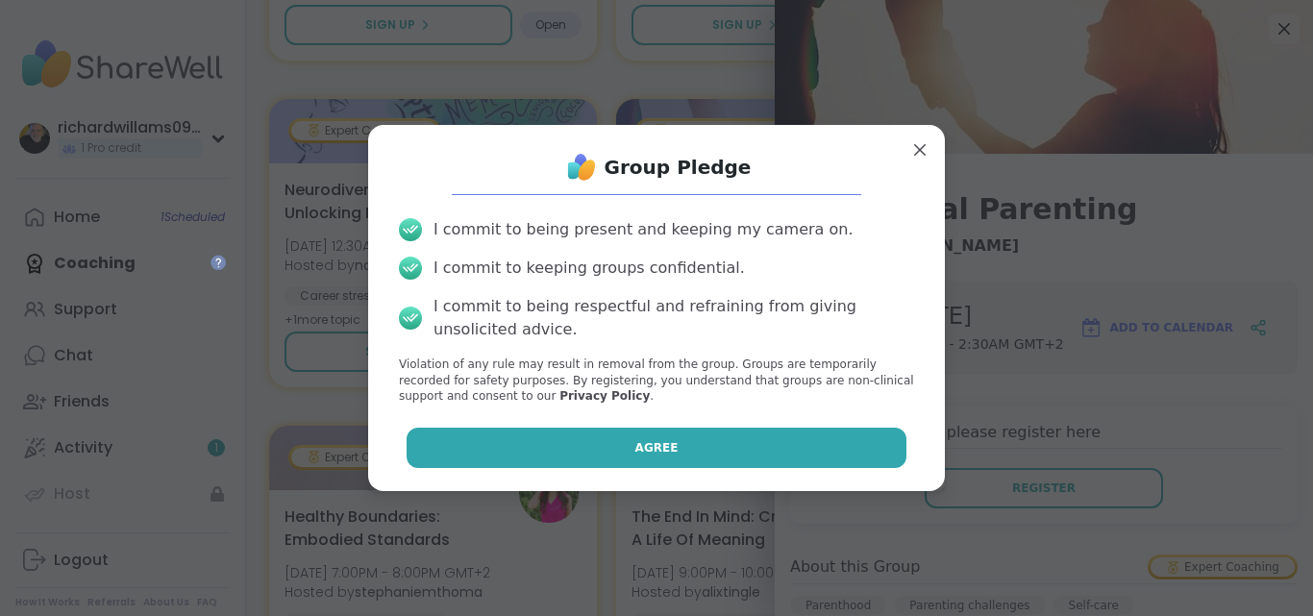
click at [700, 432] on button "Agree" at bounding box center [656, 448] width 501 height 40
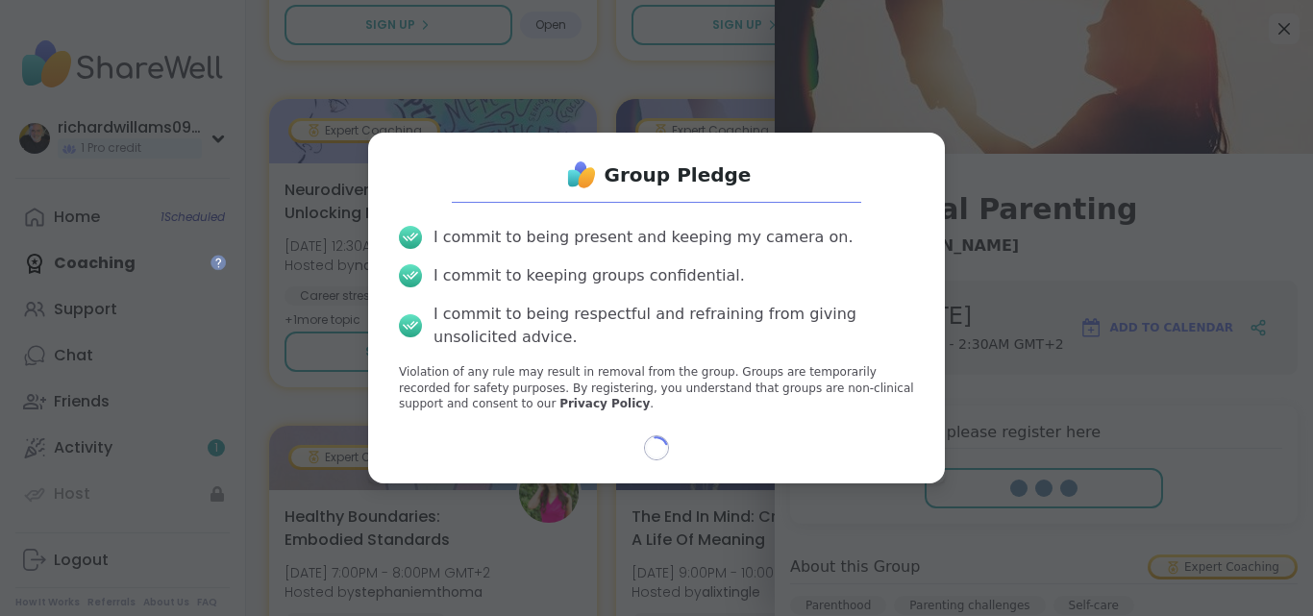
select select "**"
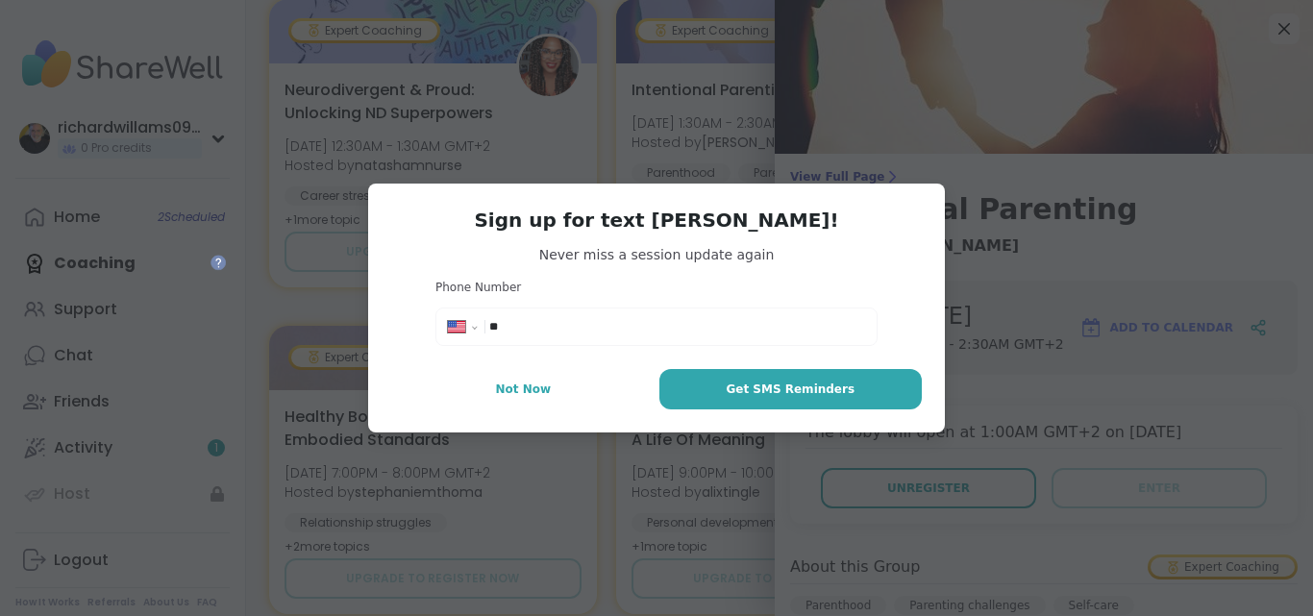
click at [515, 326] on input "**" at bounding box center [677, 326] width 376 height 19
click at [507, 395] on span "Not Now" at bounding box center [523, 389] width 56 height 17
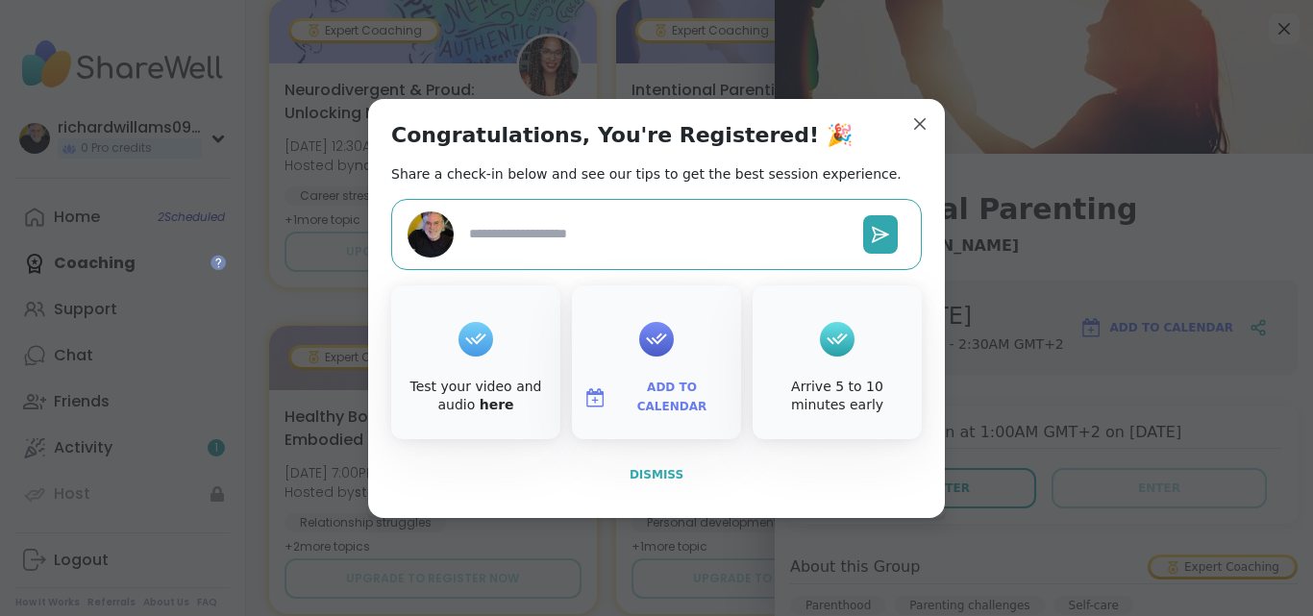
click at [650, 476] on span "Dismiss" at bounding box center [656, 474] width 54 height 13
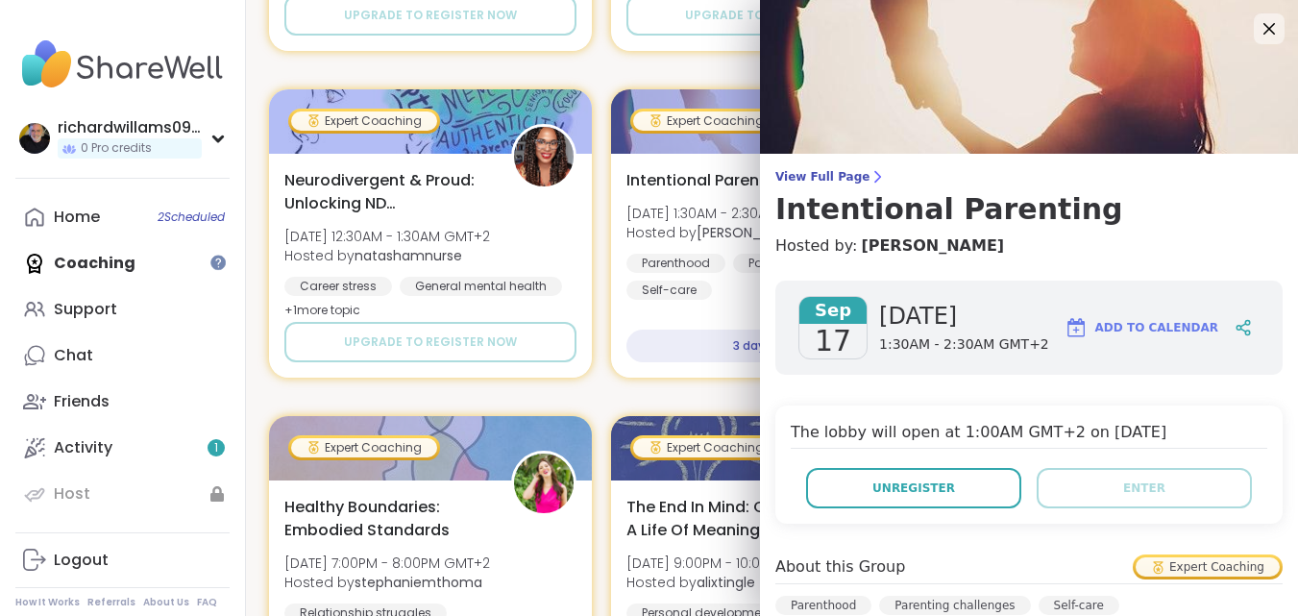
scroll to position [577, 0]
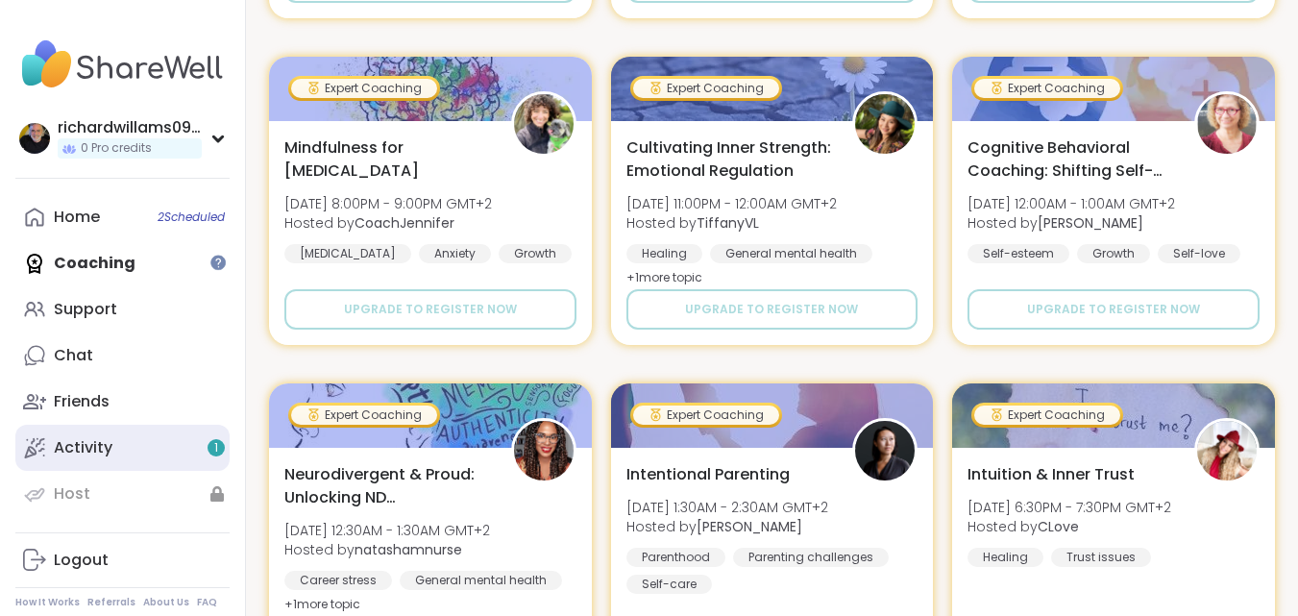
click at [154, 439] on link "Activity 1" at bounding box center [122, 448] width 214 height 46
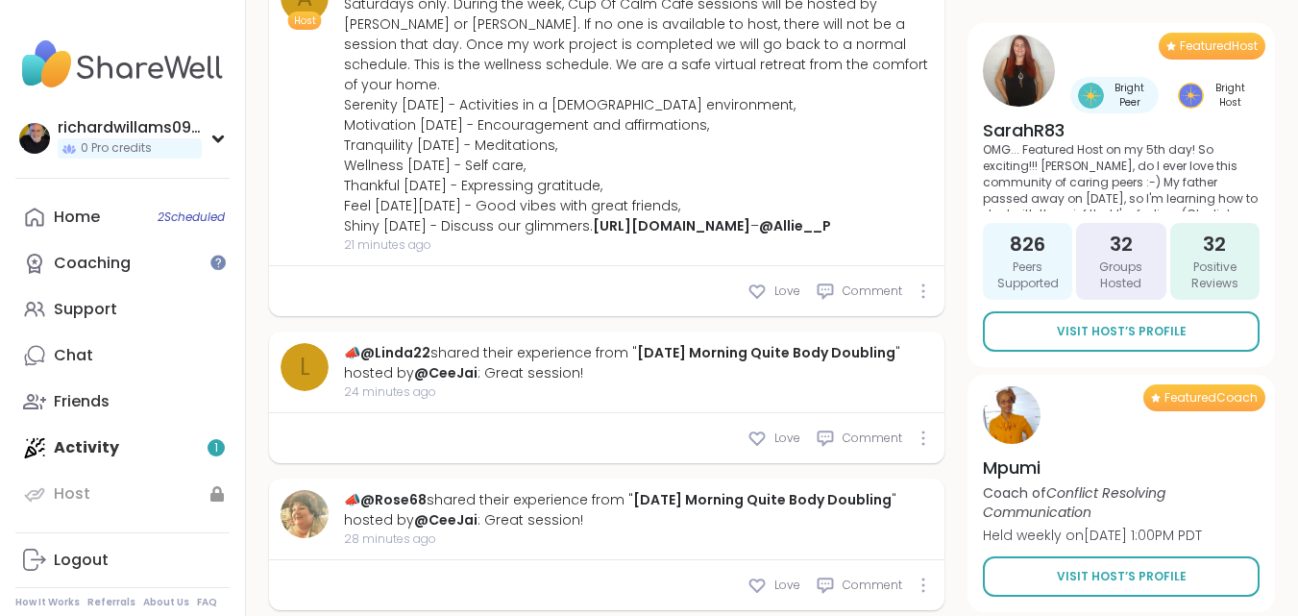
scroll to position [1153, 0]
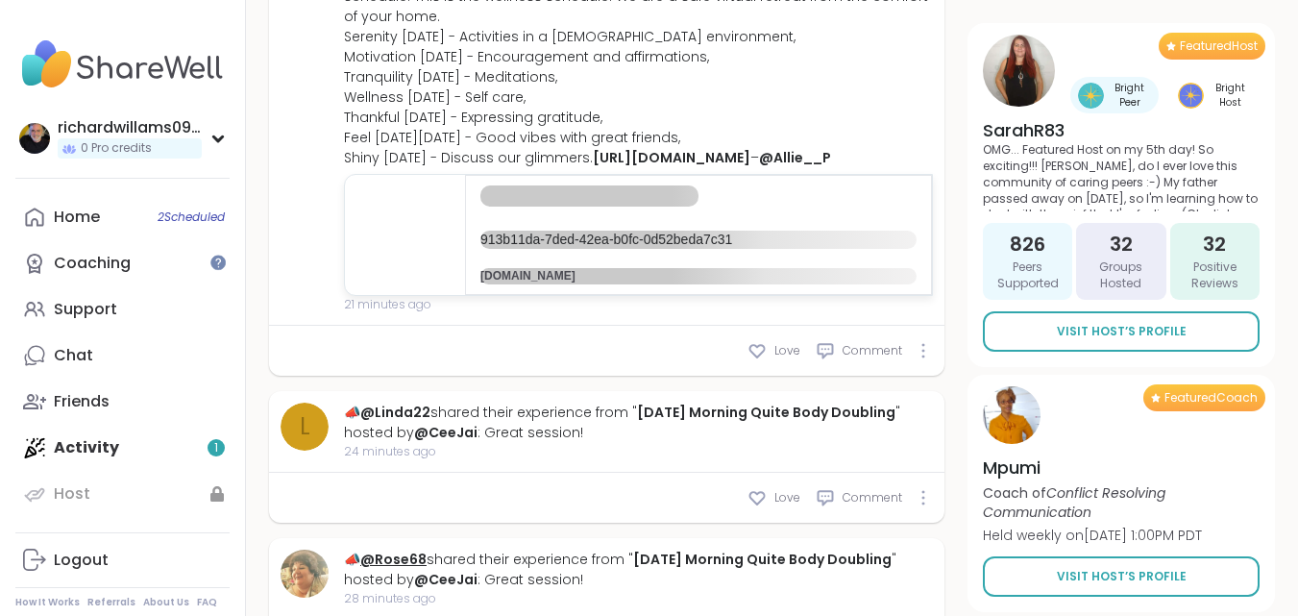
click at [385, 550] on link "@Rose68" at bounding box center [393, 559] width 66 height 19
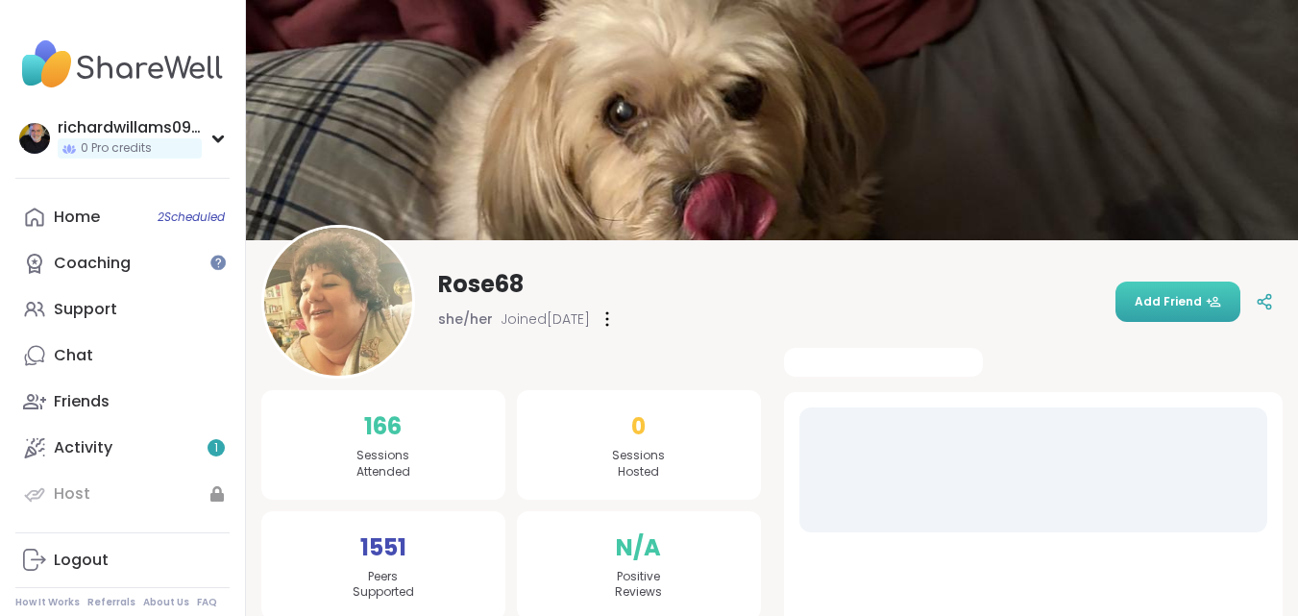
click at [1140, 299] on span "Add Friend" at bounding box center [1178, 301] width 86 height 17
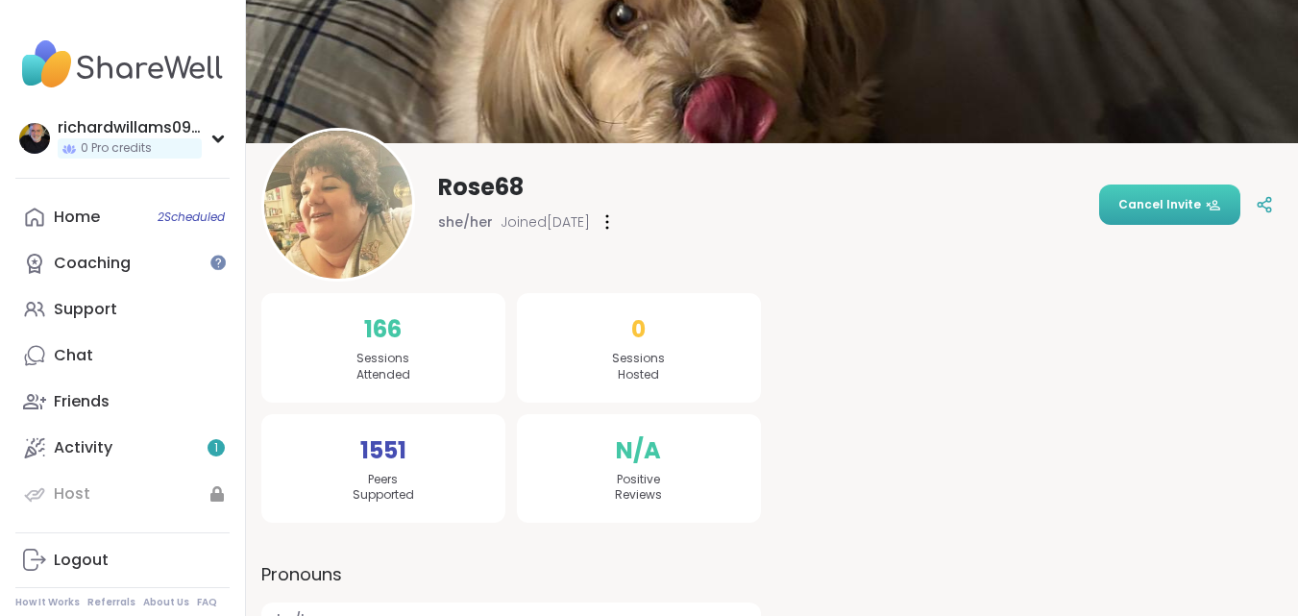
scroll to position [44, 0]
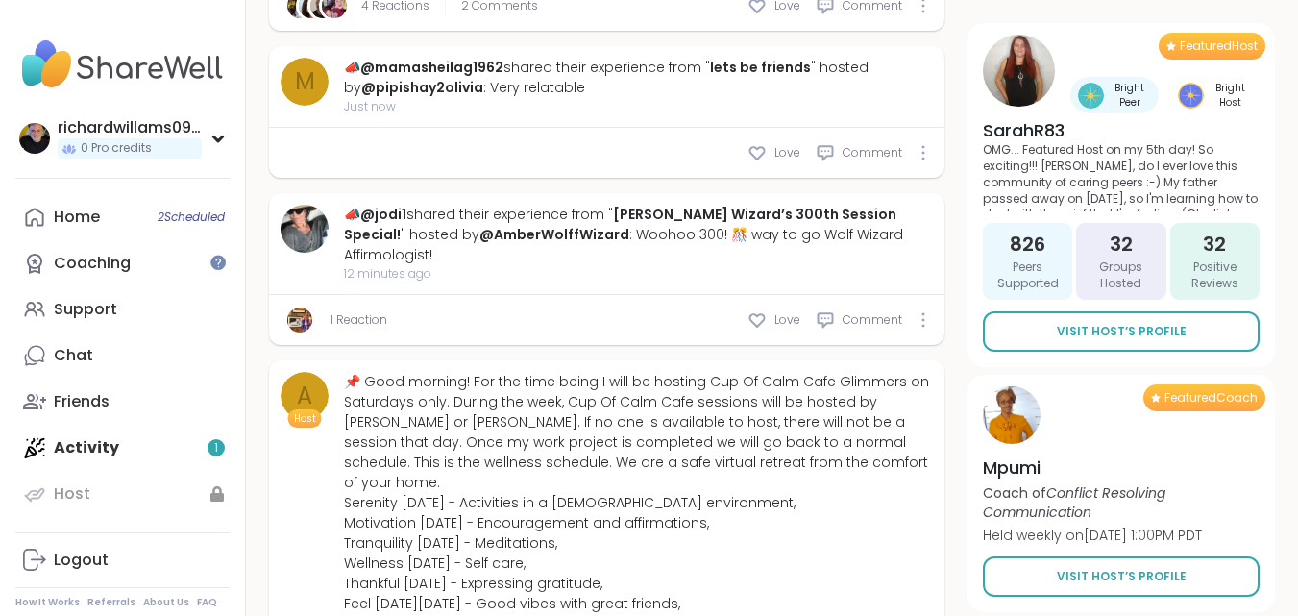
scroll to position [480, 0]
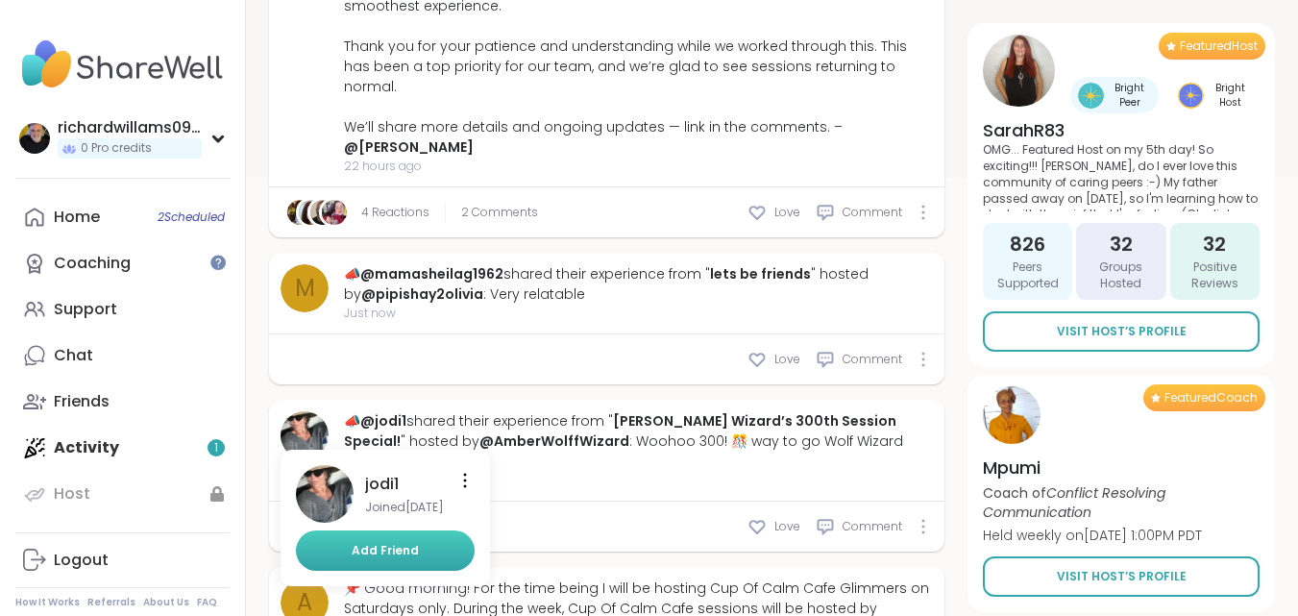
click at [393, 542] on span "Add Friend" at bounding box center [385, 550] width 67 height 17
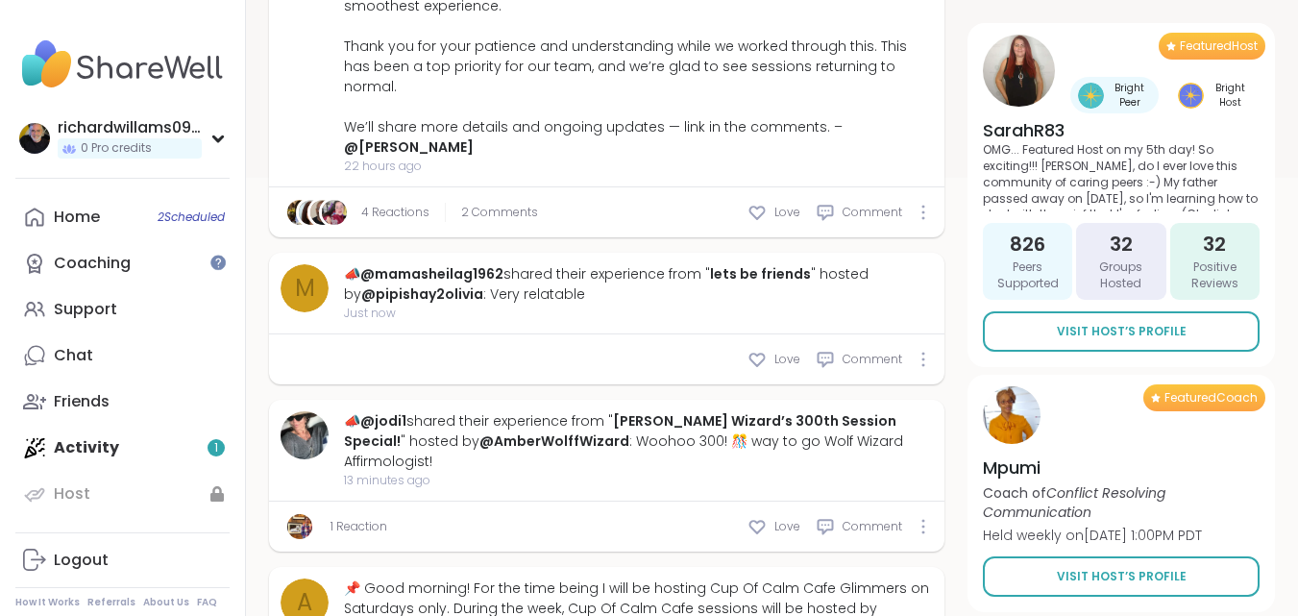
click at [326, 200] on img at bounding box center [334, 212] width 25 height 25
click at [401, 204] on link "4 Reactions" at bounding box center [395, 212] width 68 height 17
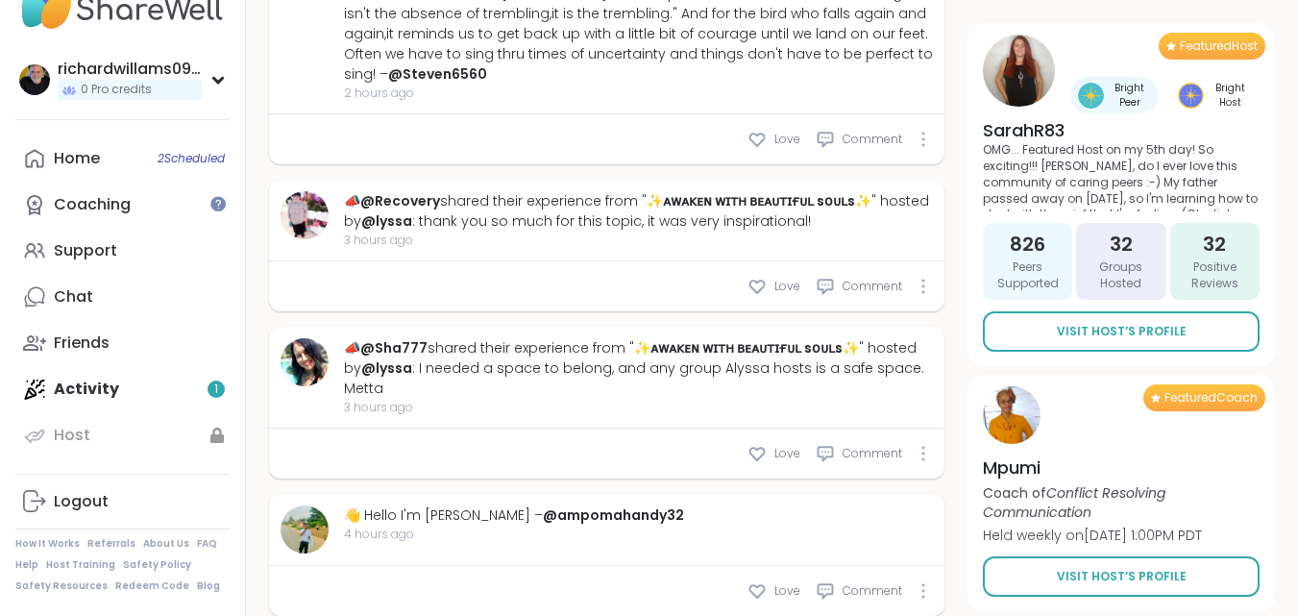
scroll to position [3327, 0]
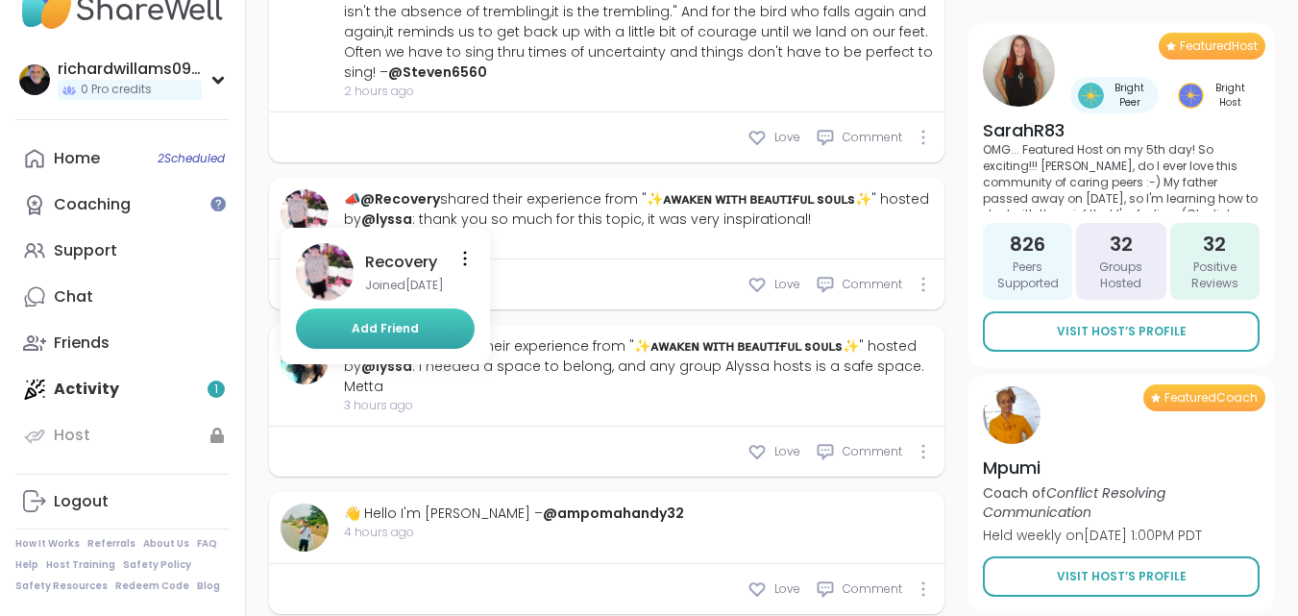
click at [356, 308] on button "Add Friend" at bounding box center [385, 328] width 179 height 40
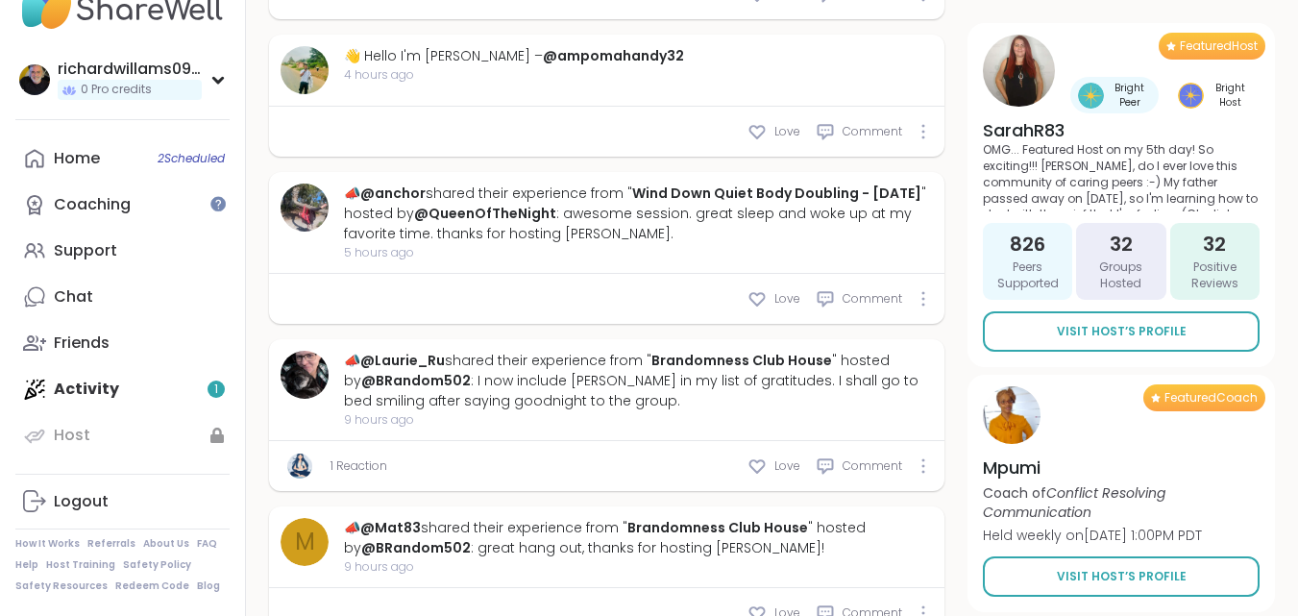
scroll to position [3807, 0]
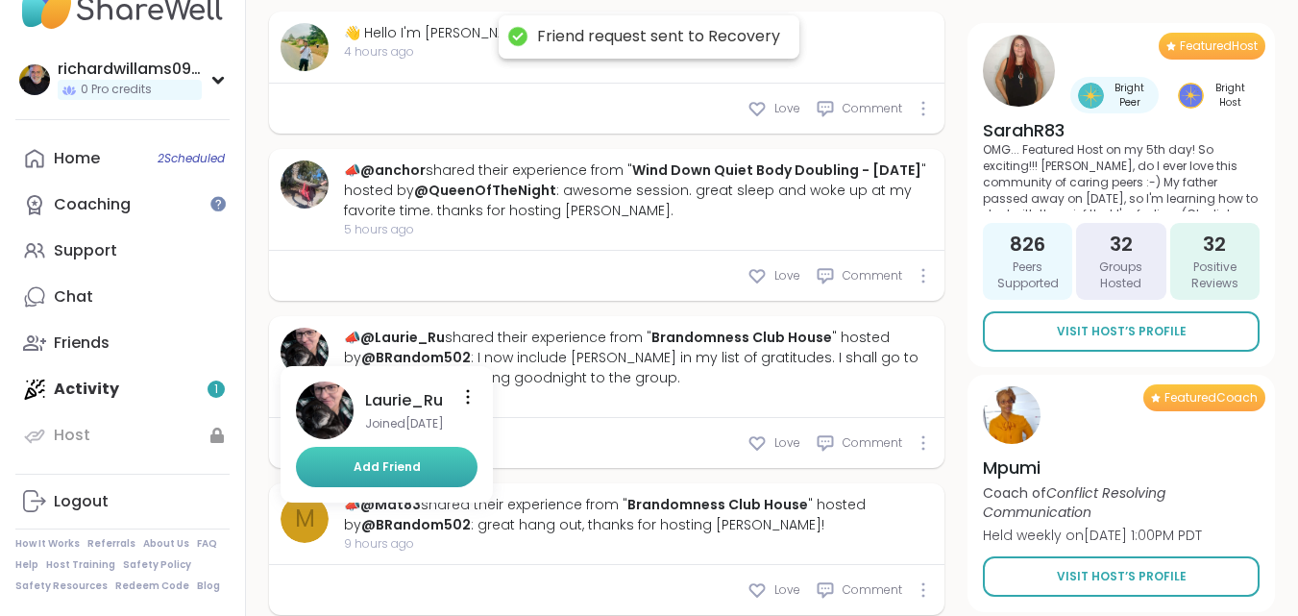
click at [357, 447] on button "Add Friend" at bounding box center [387, 467] width 182 height 40
type textarea "*"
click at [370, 458] on span "Add Friend" at bounding box center [387, 466] width 67 height 17
click at [425, 447] on button "Add Friend" at bounding box center [387, 467] width 182 height 40
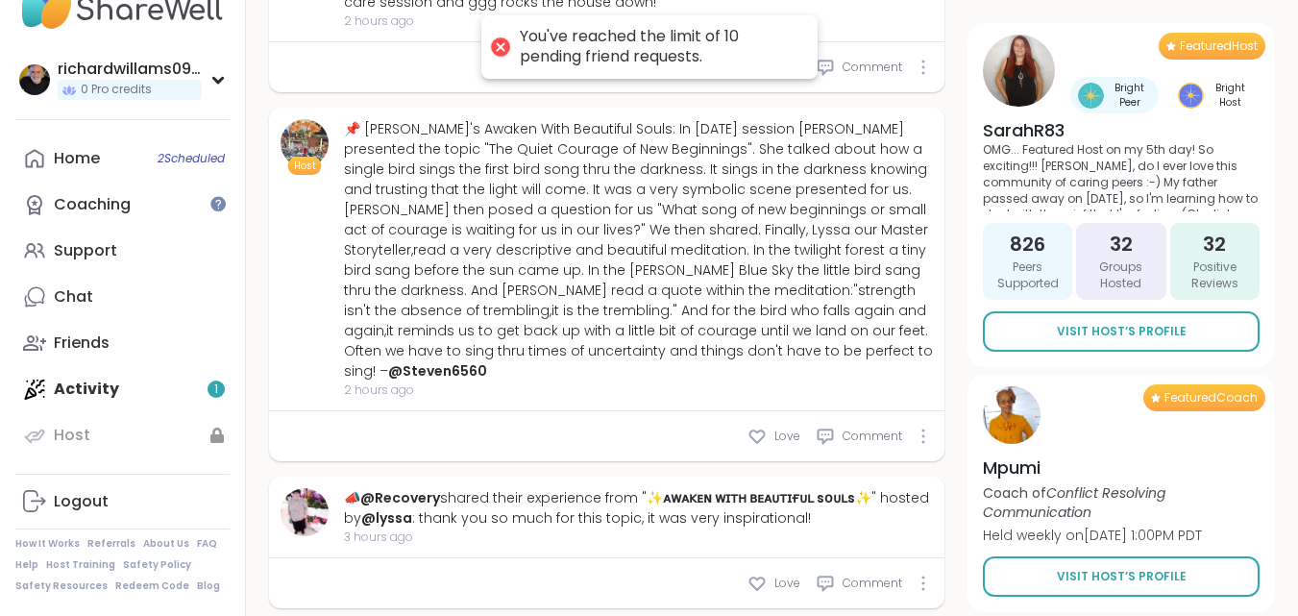
scroll to position [2942, 0]
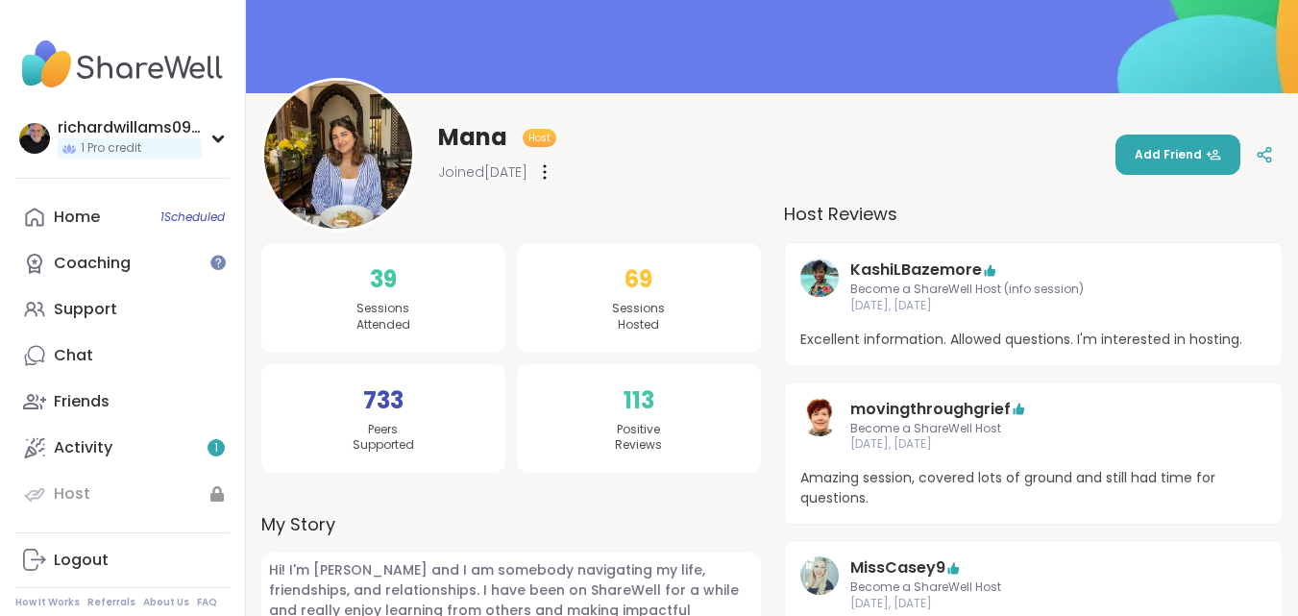
scroll to position [192, 0]
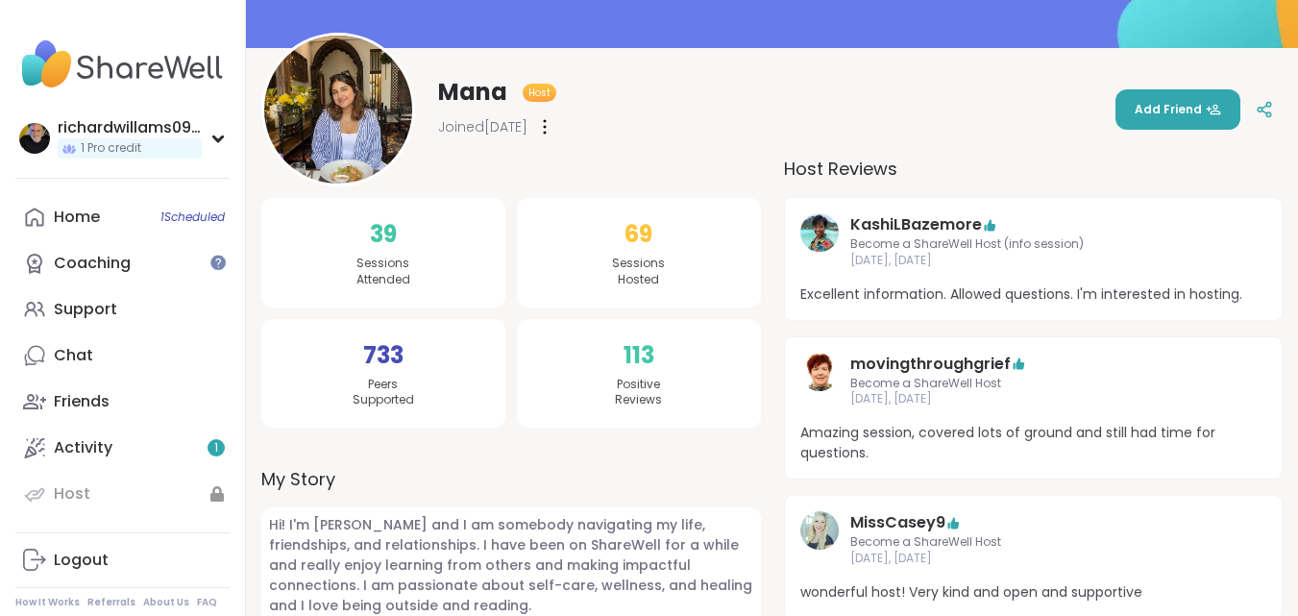
click at [817, 373] on img at bounding box center [819, 372] width 38 height 38
click at [818, 231] on img at bounding box center [819, 232] width 38 height 38
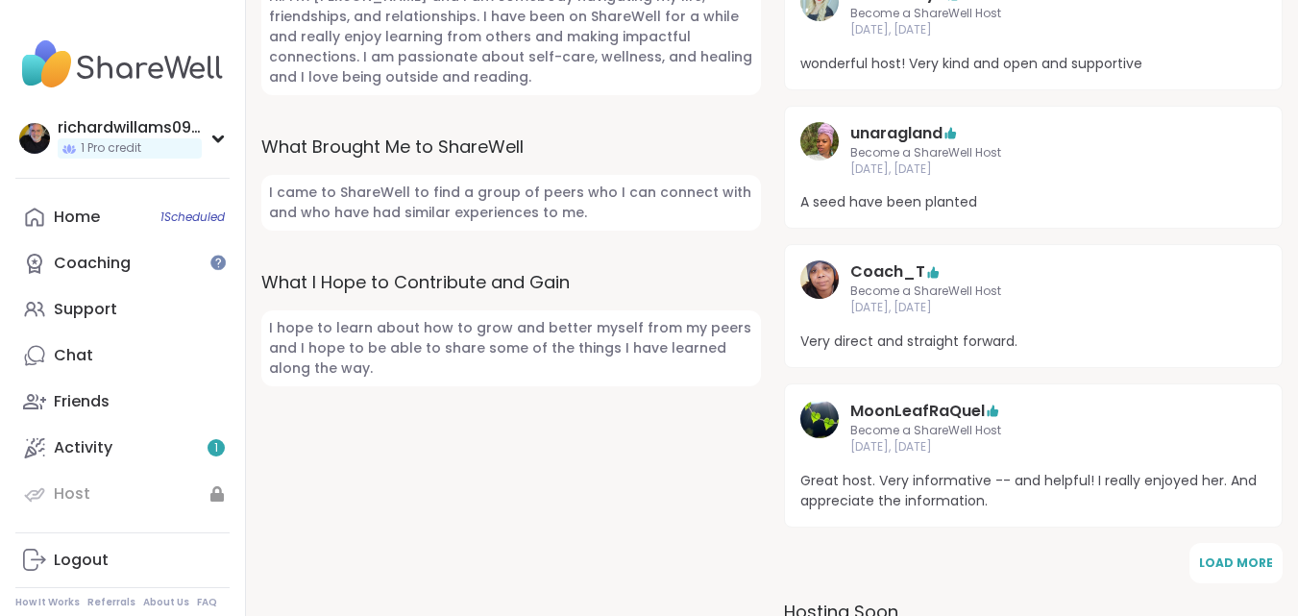
scroll to position [769, 0]
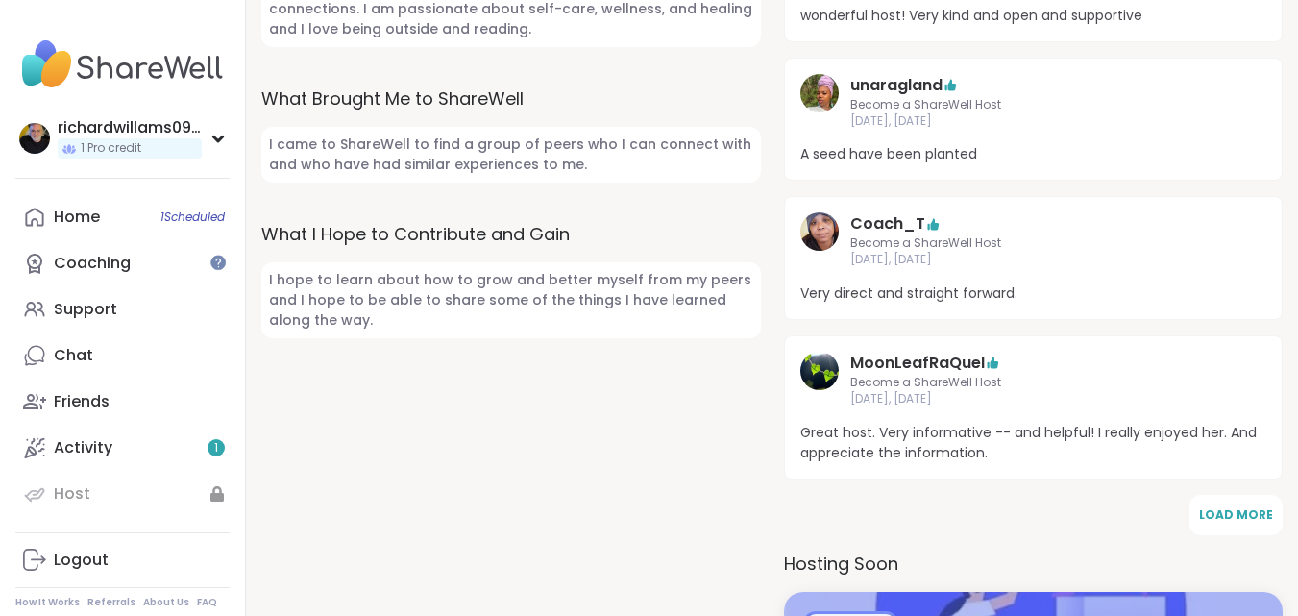
click at [816, 238] on img at bounding box center [819, 231] width 38 height 38
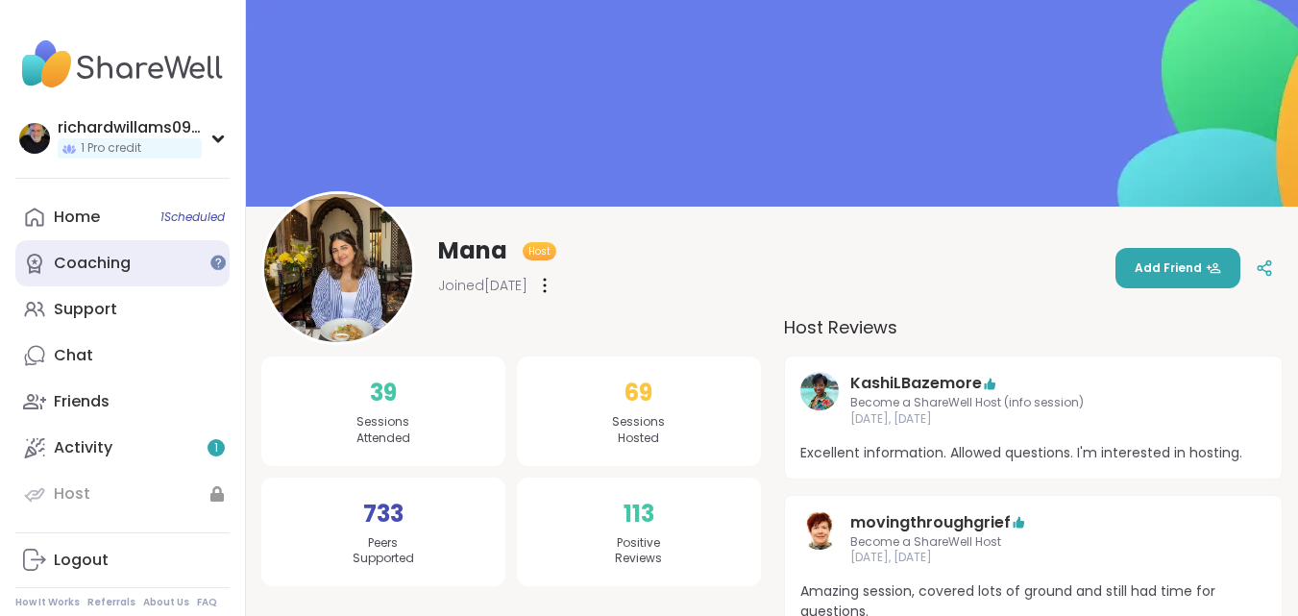
scroll to position [0, 0]
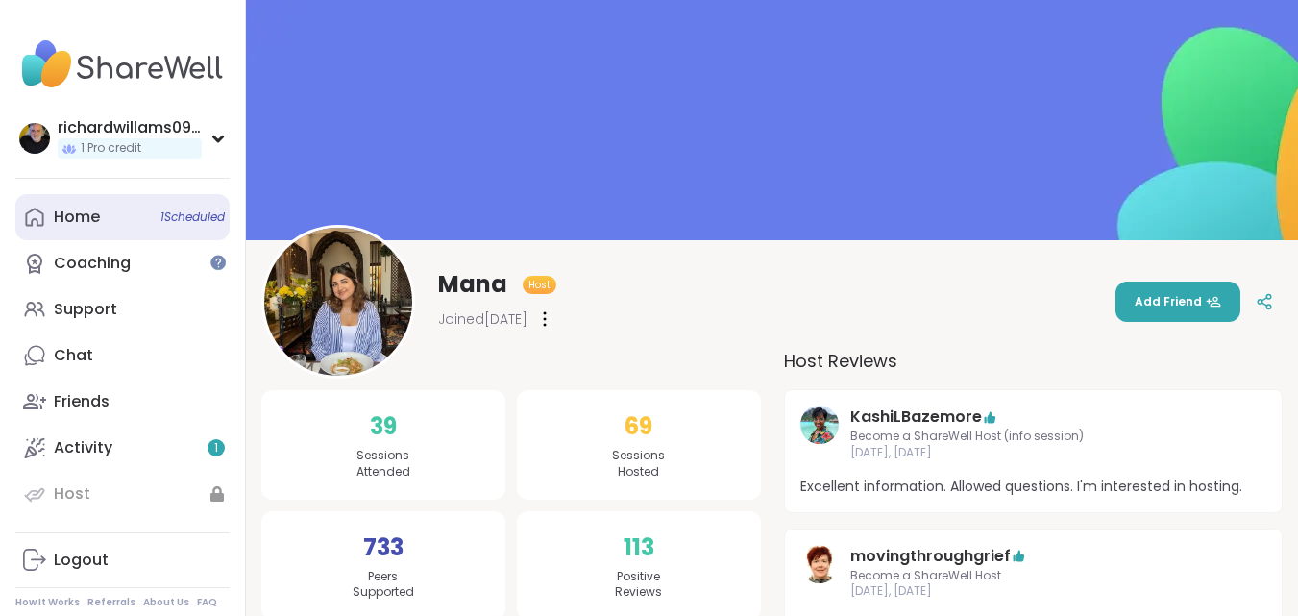
click at [97, 201] on link "Home 1 Scheduled" at bounding box center [122, 217] width 214 height 46
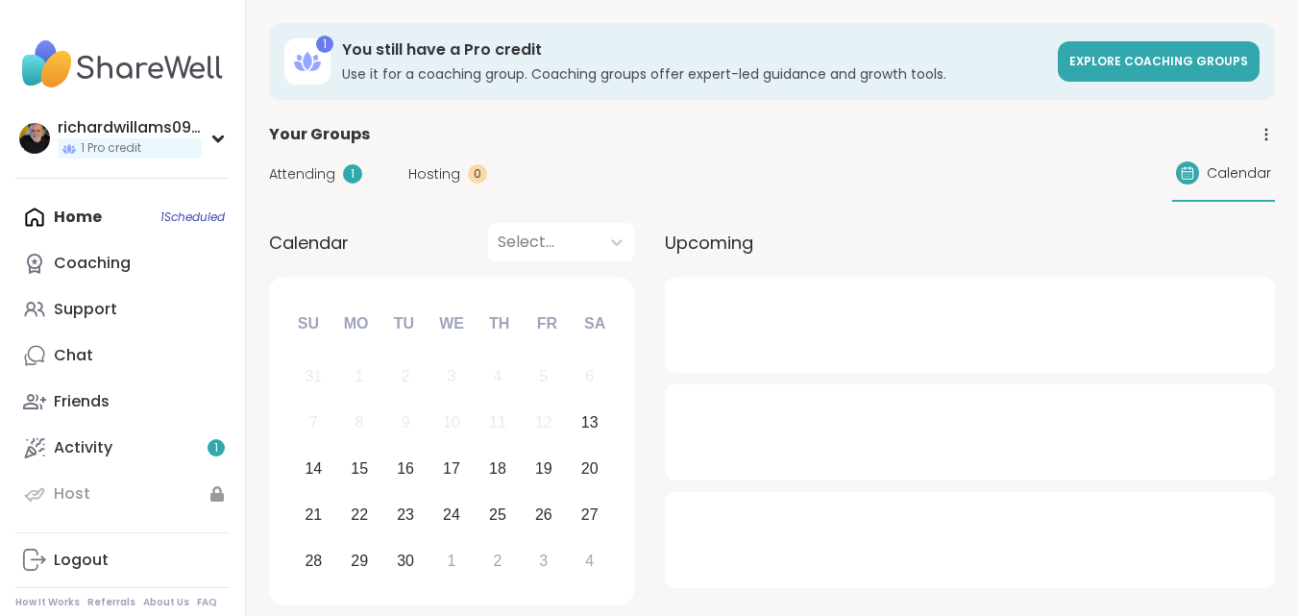
click at [97, 201] on div "Home 1 Scheduled Coaching Support Chat Friends Activity 1 Host" at bounding box center [122, 355] width 214 height 323
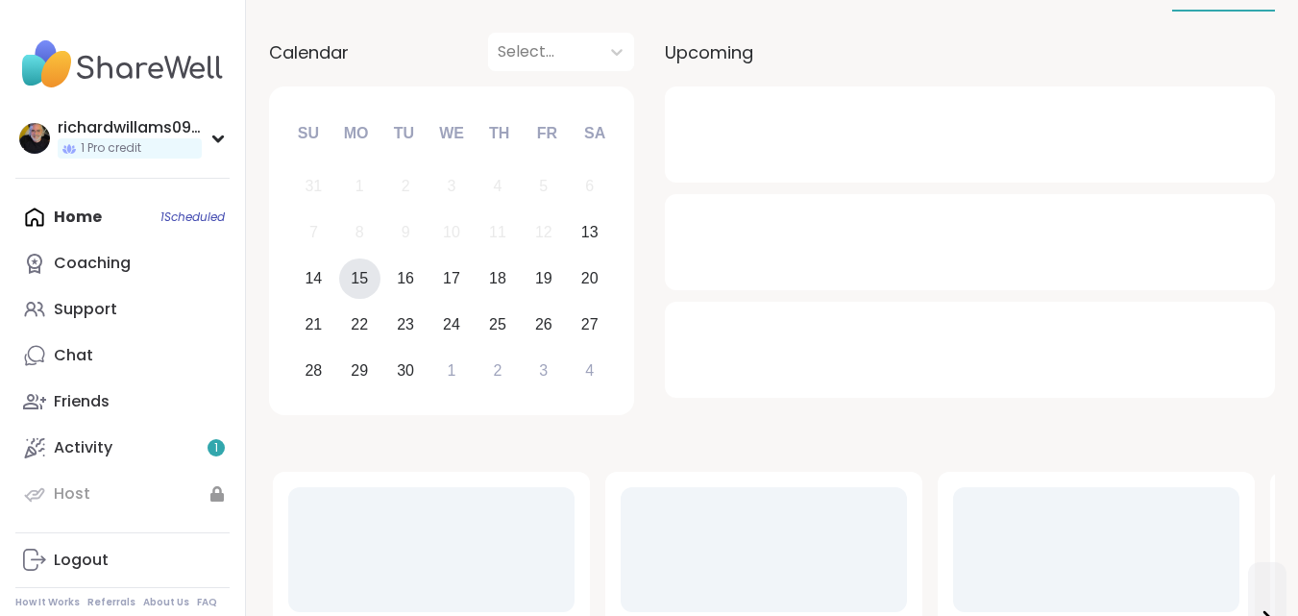
scroll to position [192, 0]
click at [479, 279] on div "18" at bounding box center [498, 277] width 41 height 41
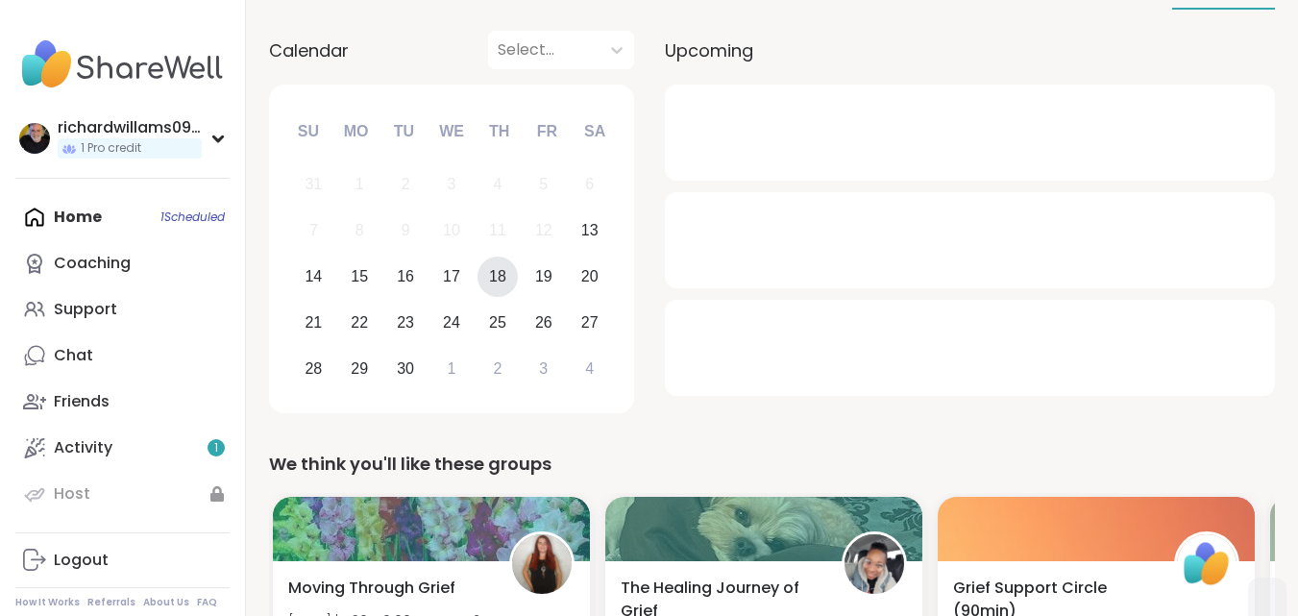
click at [589, 49] on div at bounding box center [544, 50] width 92 height 27
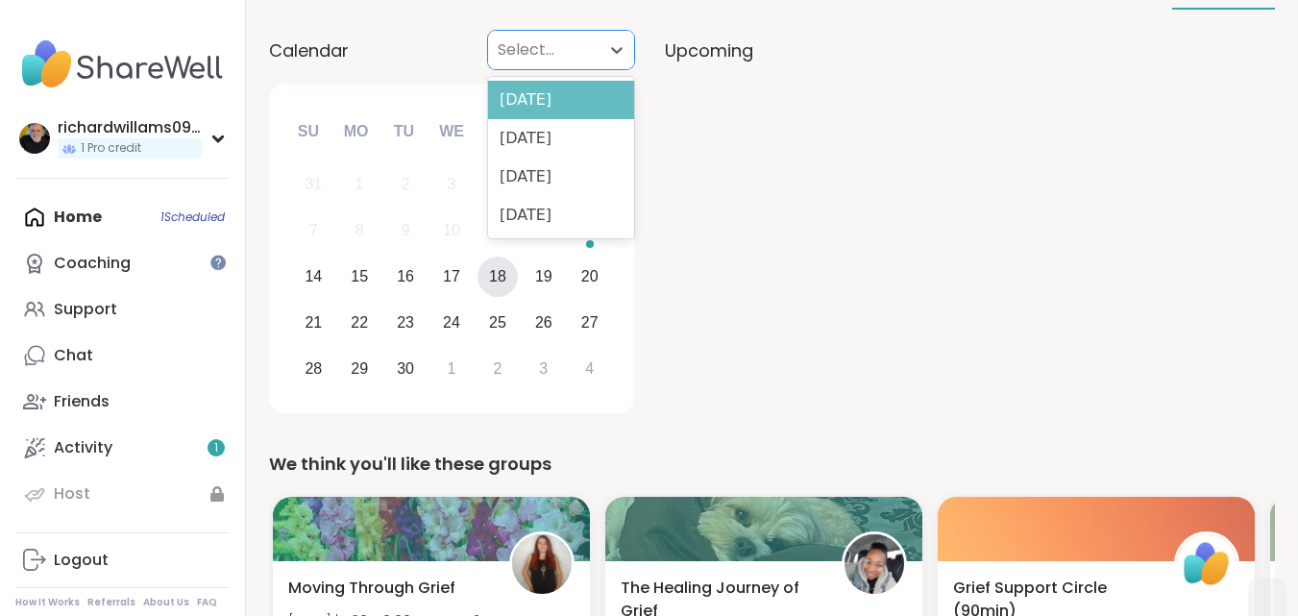
scroll to position [0, 0]
click at [588, 108] on div "September 2025" at bounding box center [561, 100] width 146 height 38
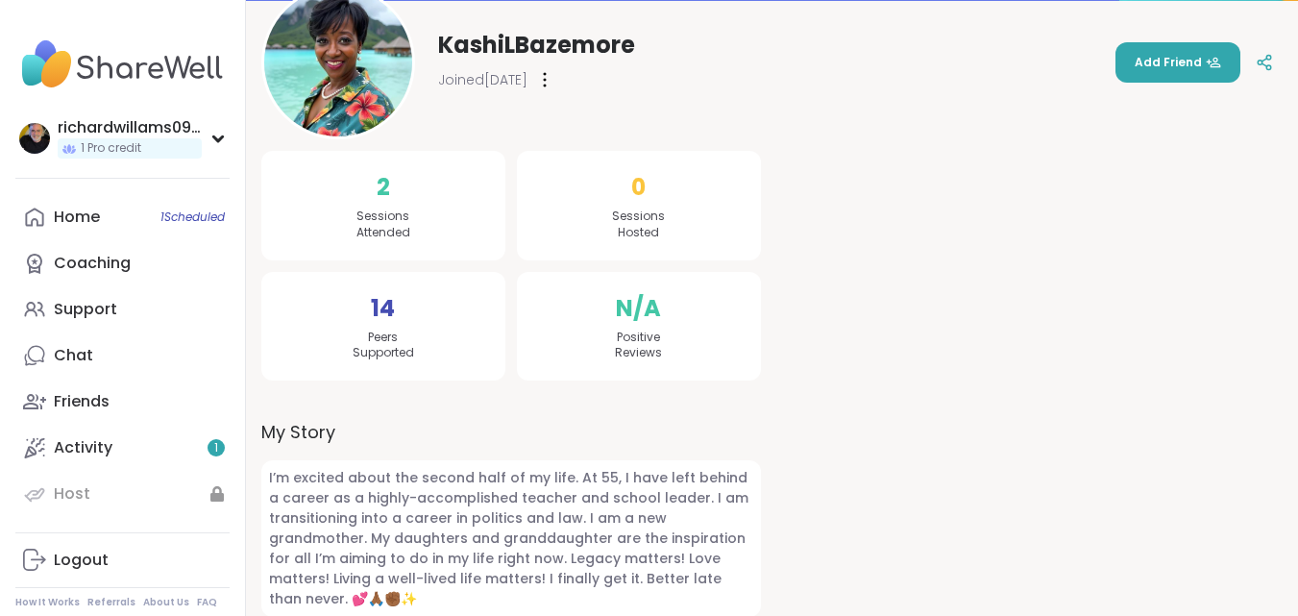
scroll to position [47, 0]
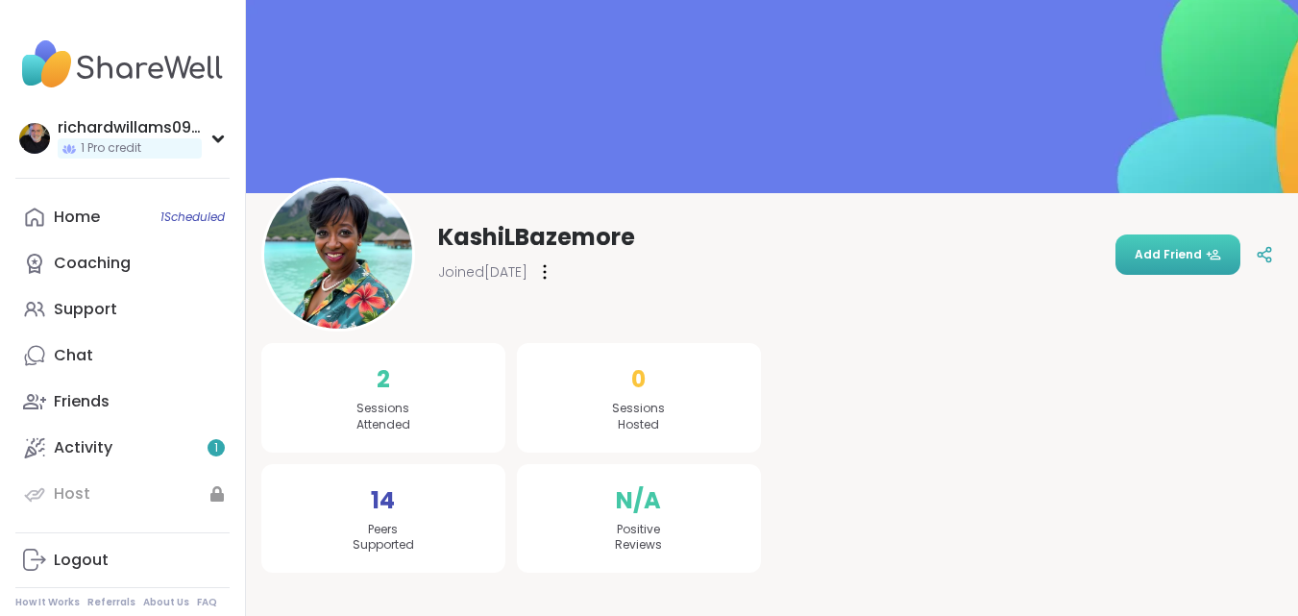
click at [1156, 260] on span "Add Friend" at bounding box center [1178, 254] width 86 height 17
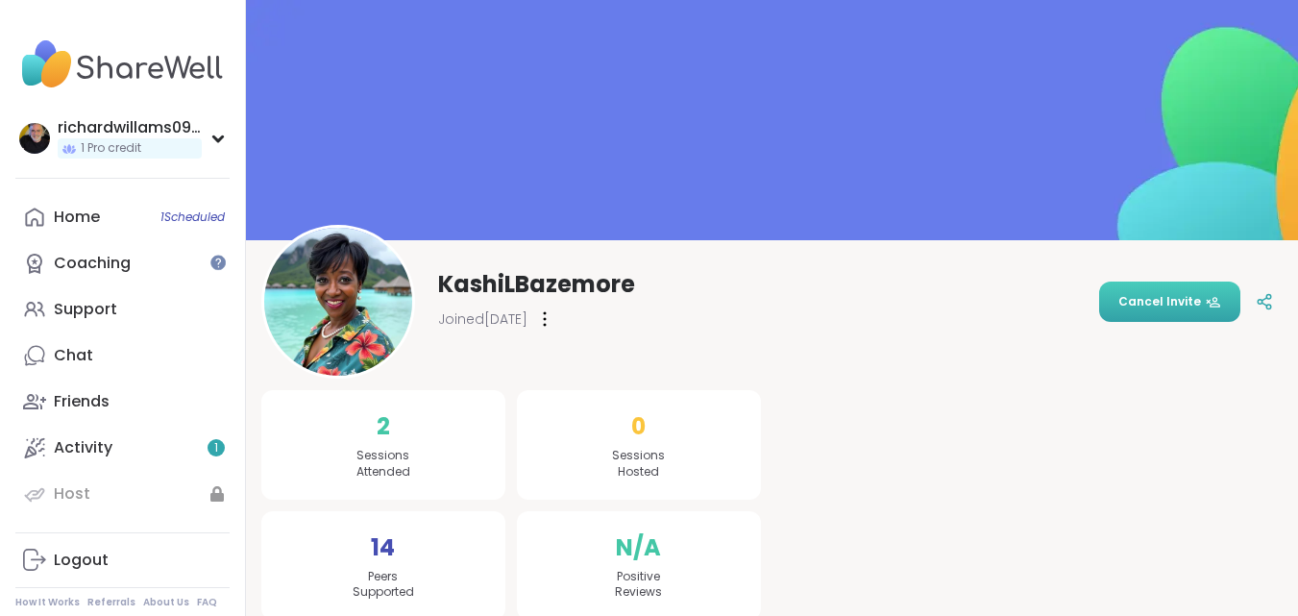
scroll to position [0, 0]
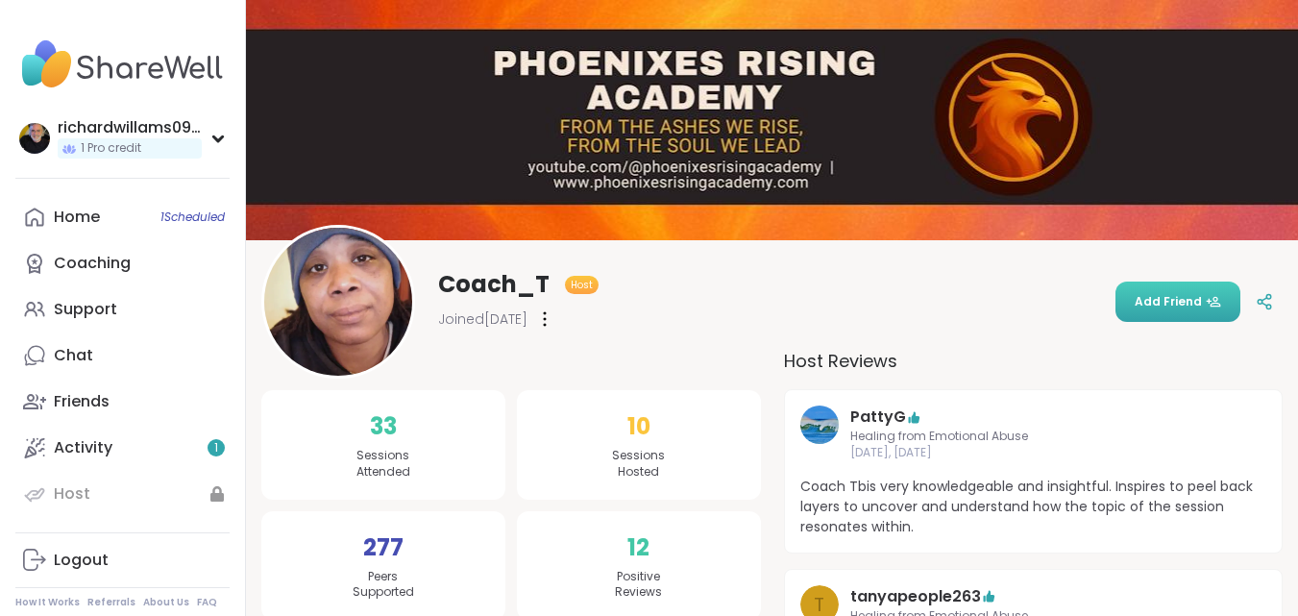
click at [1177, 307] on span "Add Friend" at bounding box center [1178, 301] width 86 height 17
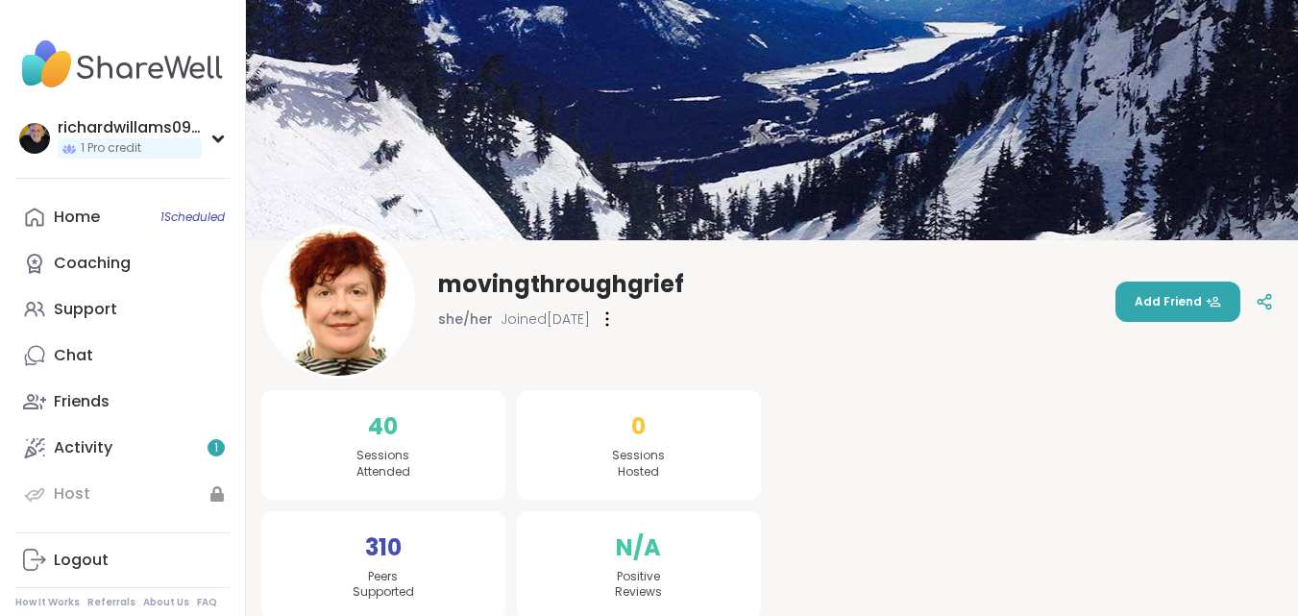
click at [1146, 295] on span "Add Friend" at bounding box center [1178, 301] width 86 height 17
